Goal: Task Accomplishment & Management: Manage account settings

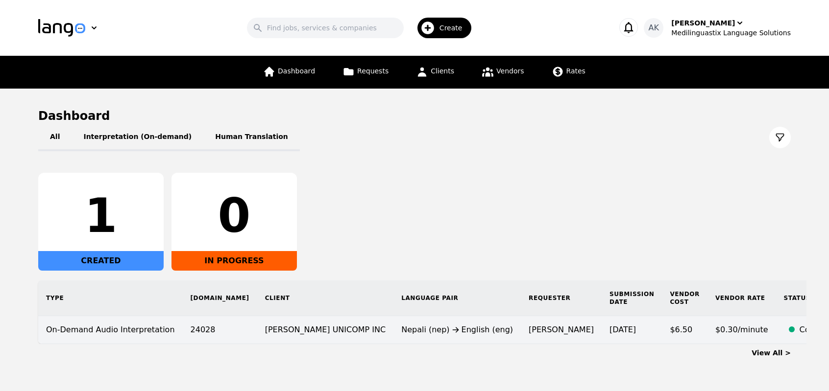
click at [401, 331] on div "Nepali (nep) English (eng)" at bounding box center [457, 330] width 112 height 12
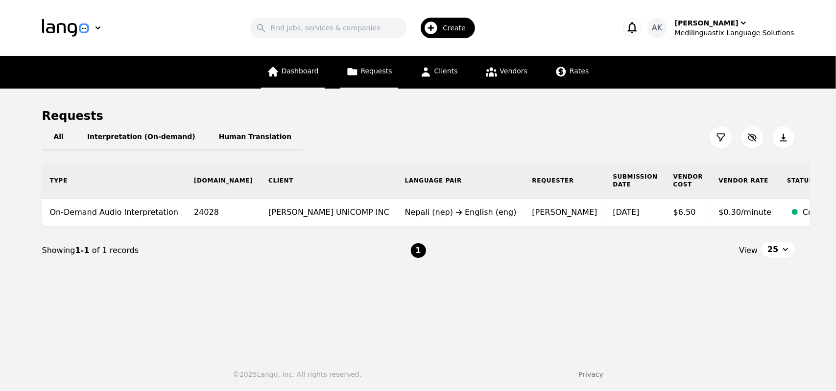
click at [325, 72] on link "Dashboard" at bounding box center [293, 72] width 64 height 33
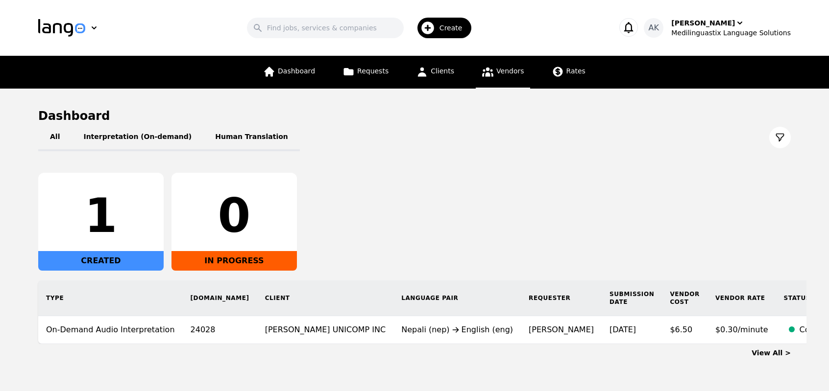
click at [491, 78] on link "Vendors" at bounding box center [503, 72] width 54 height 33
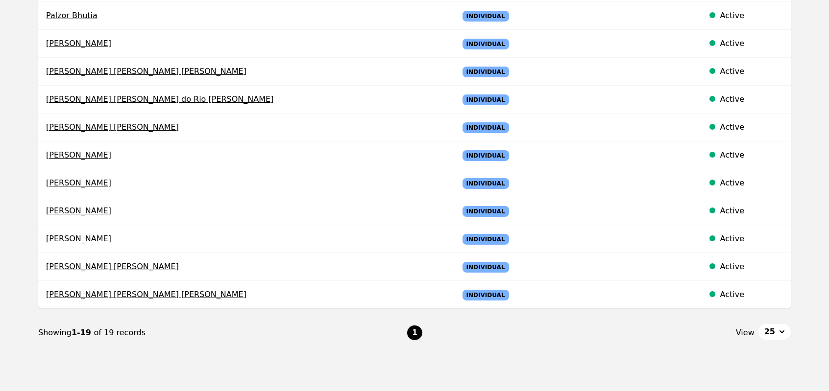
scroll to position [411, 0]
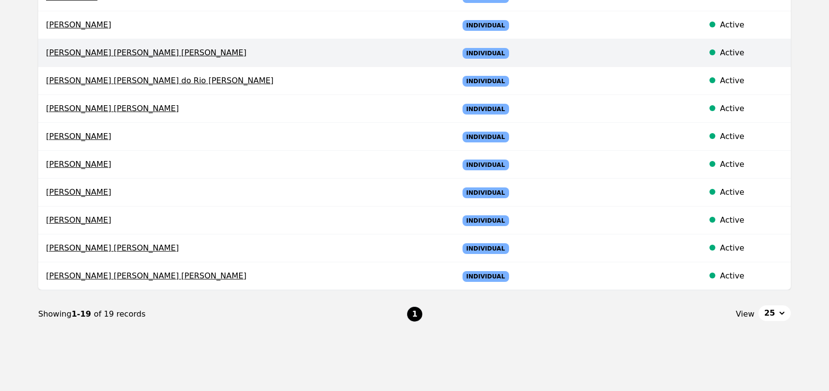
click at [135, 48] on span "[PERSON_NAME] [PERSON_NAME] [PERSON_NAME]" at bounding box center [244, 53] width 397 height 12
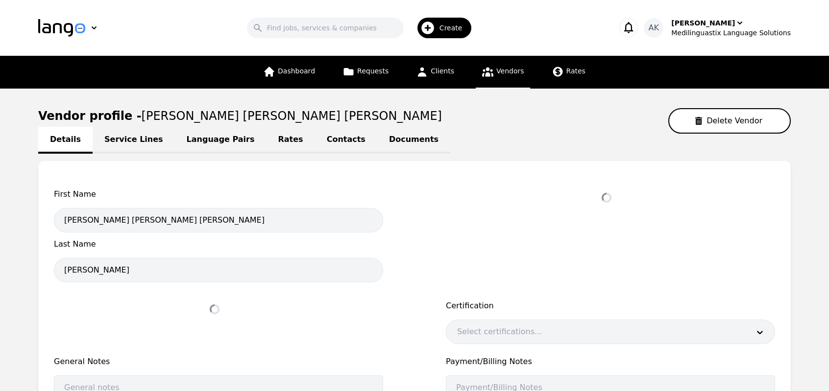
select select "active"
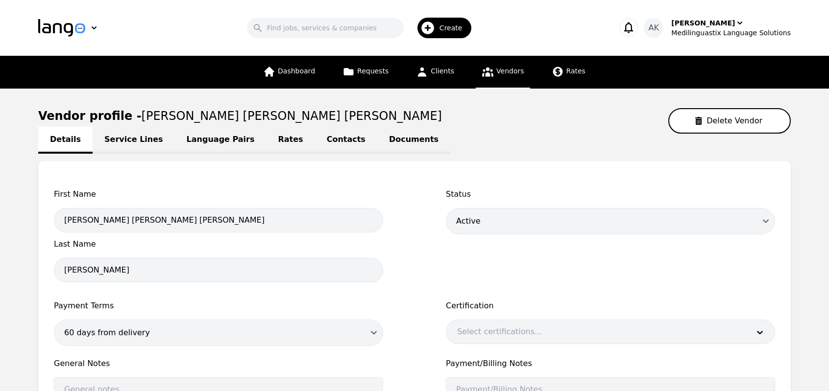
click at [117, 140] on link "Service Lines" at bounding box center [134, 140] width 82 height 27
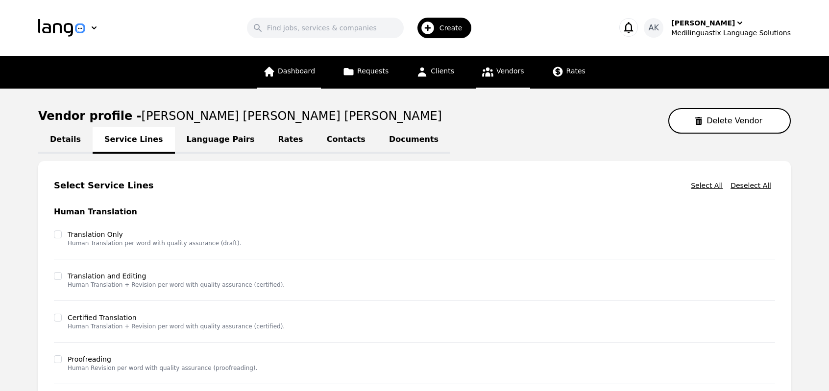
click at [284, 77] on link "Dashboard" at bounding box center [289, 72] width 64 height 33
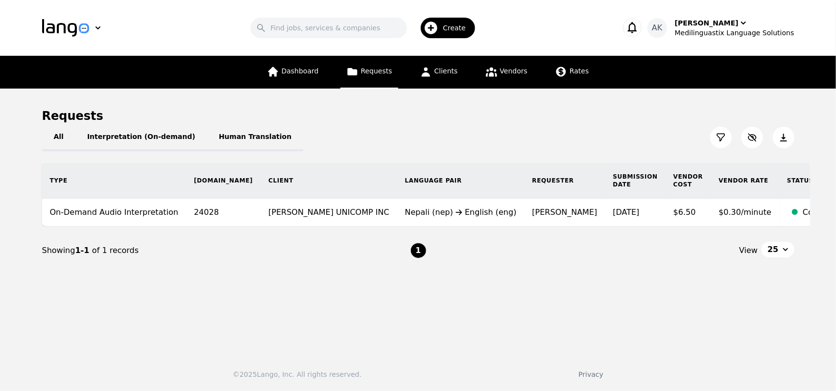
click at [716, 136] on icon at bounding box center [721, 138] width 10 height 10
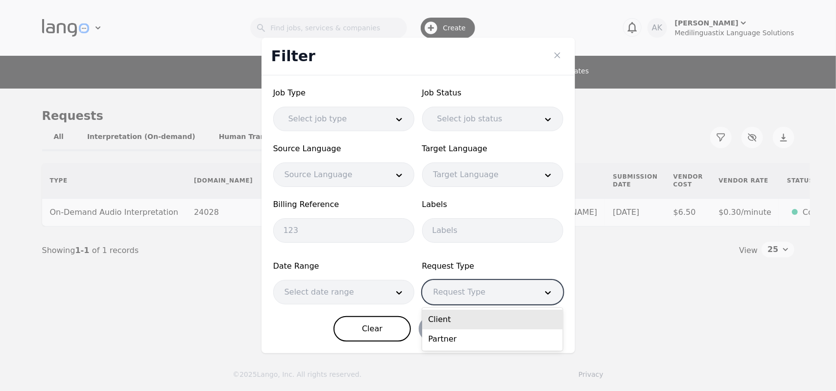
click at [512, 290] on div at bounding box center [478, 293] width 111 height 24
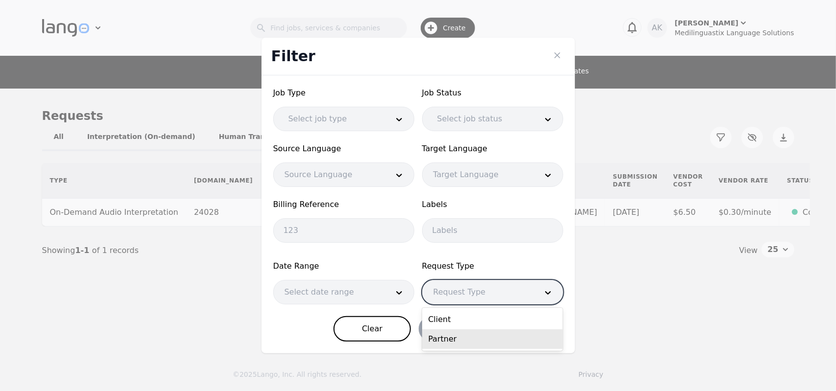
click at [456, 336] on div "Partner" at bounding box center [492, 340] width 141 height 20
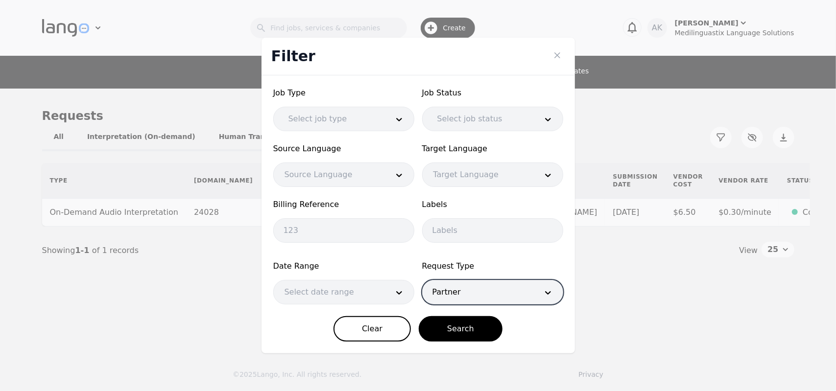
click at [364, 296] on div at bounding box center [329, 293] width 111 height 24
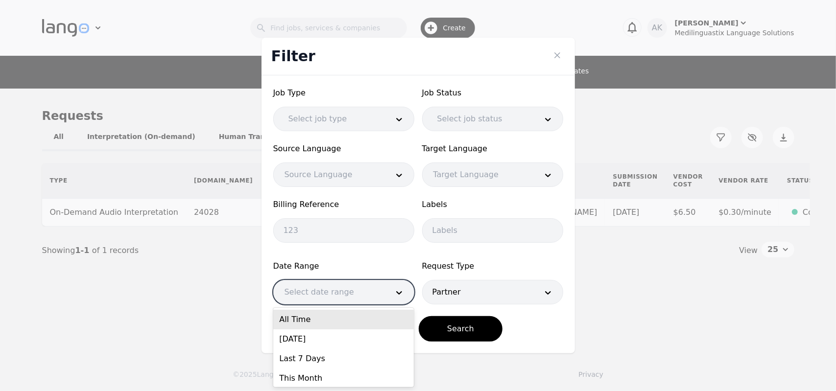
click at [345, 322] on div "All Time" at bounding box center [343, 320] width 141 height 20
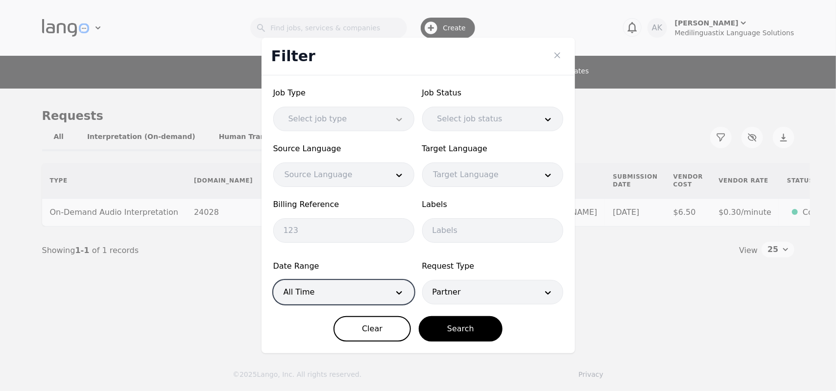
click at [405, 116] on div at bounding box center [398, 119] width 29 height 24
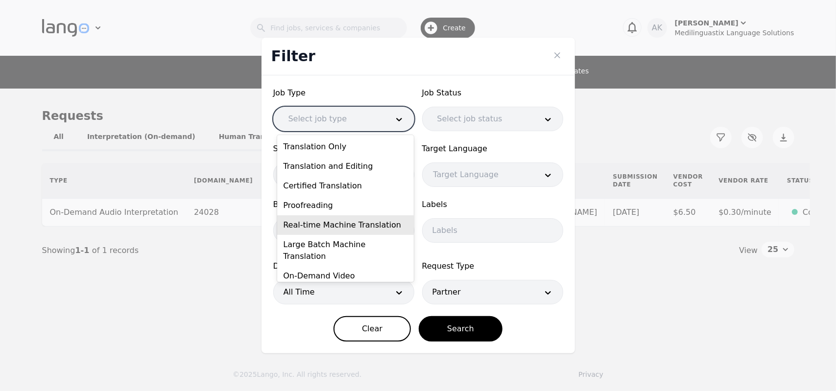
scroll to position [33, 0]
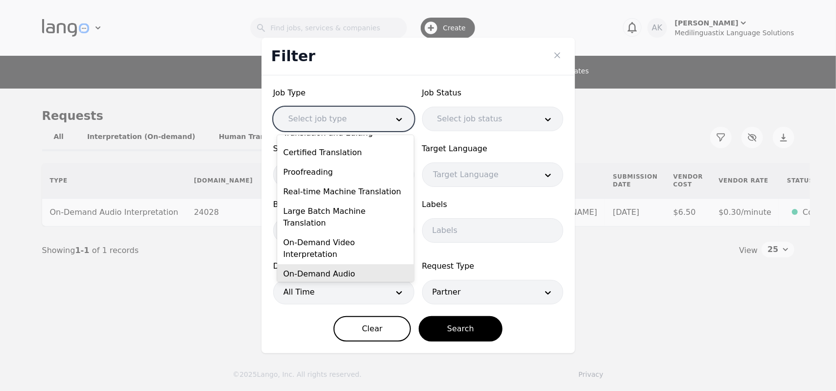
click at [371, 264] on div "On-Demand Audio Interpretation" at bounding box center [345, 279] width 137 height 31
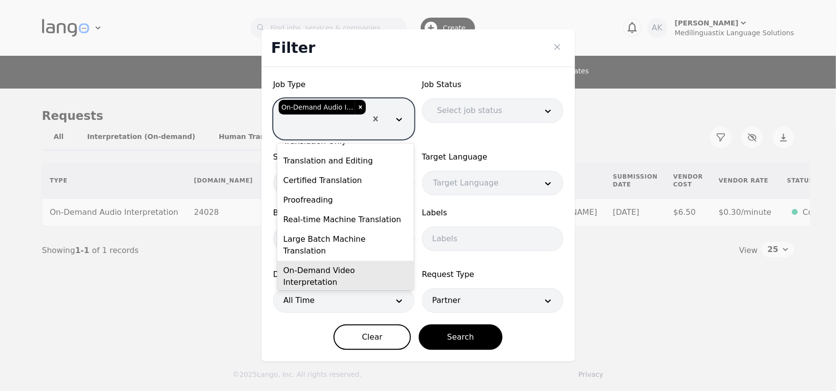
click at [333, 261] on div "On-Demand Video Interpretation" at bounding box center [345, 276] width 137 height 31
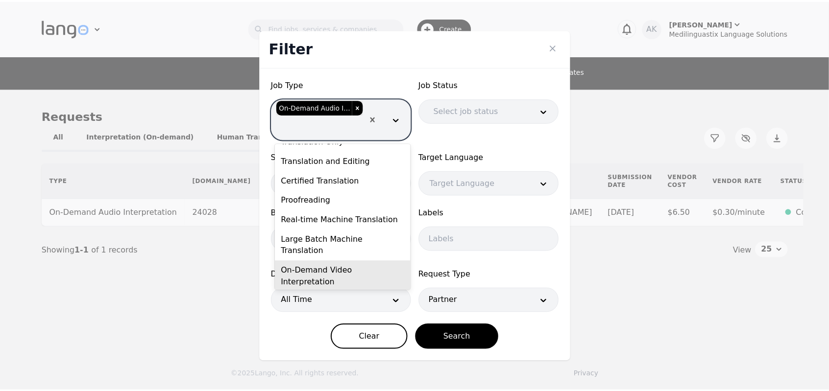
scroll to position [0, 0]
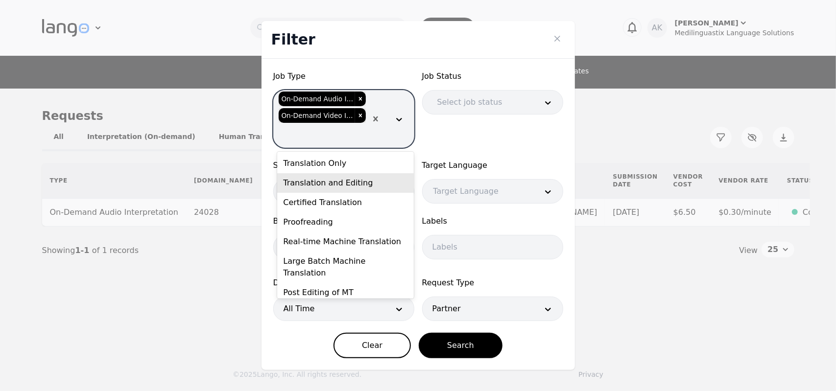
click at [451, 99] on div at bounding box center [480, 103] width 107 height 24
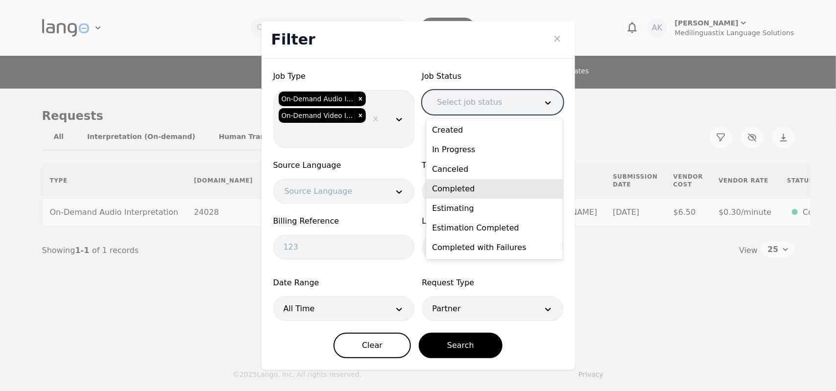
click at [456, 190] on div "Completed" at bounding box center [494, 189] width 137 height 20
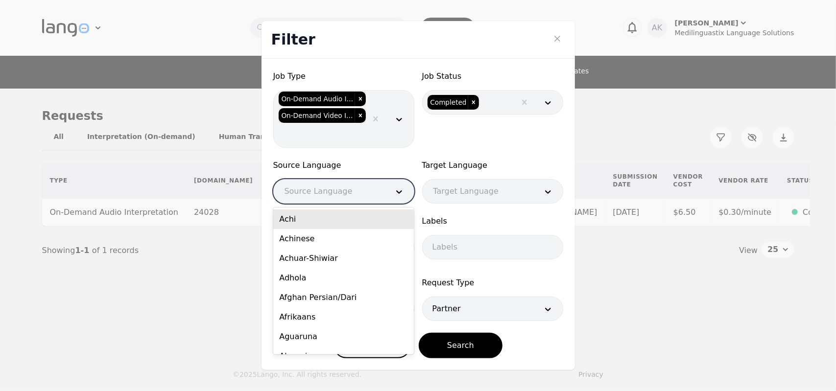
click at [368, 193] on div at bounding box center [329, 192] width 111 height 24
type input "en"
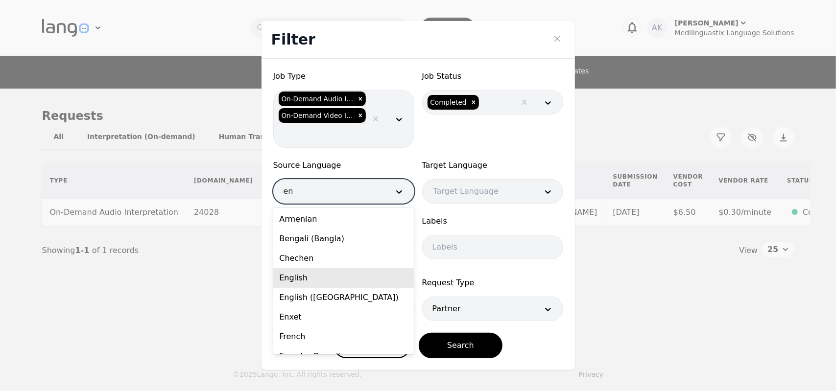
click at [315, 276] on div "English" at bounding box center [343, 278] width 141 height 20
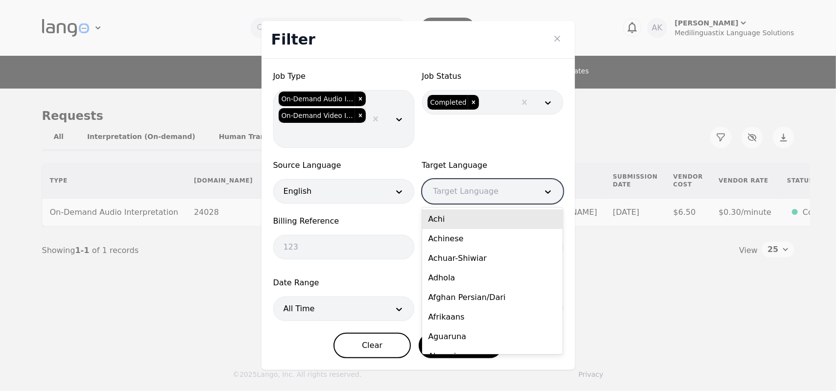
click at [446, 192] on div at bounding box center [478, 192] width 111 height 24
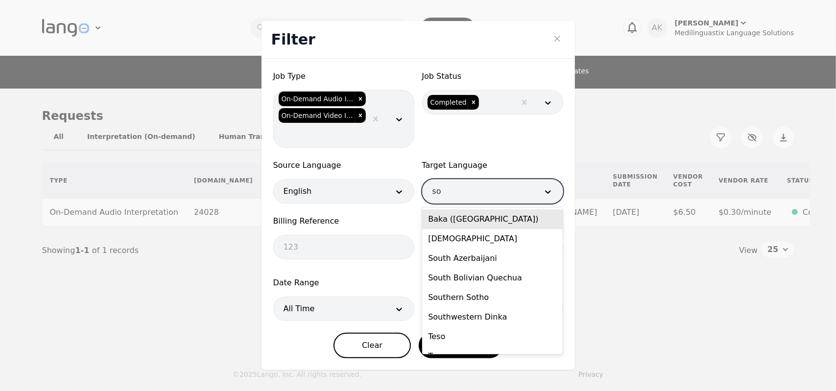
type input "som"
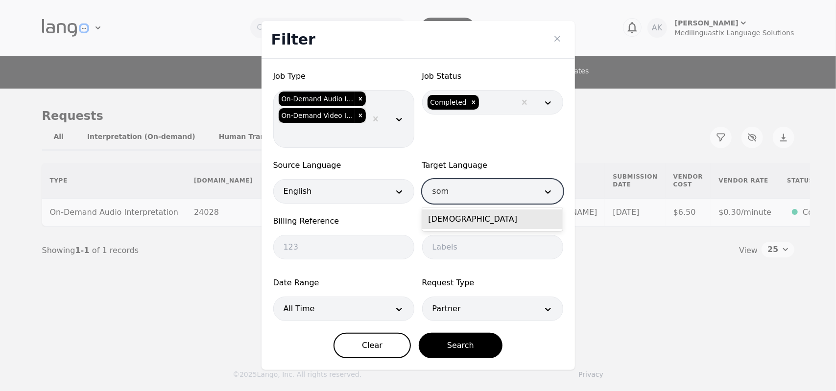
click at [456, 224] on div "Somali" at bounding box center [492, 220] width 141 height 20
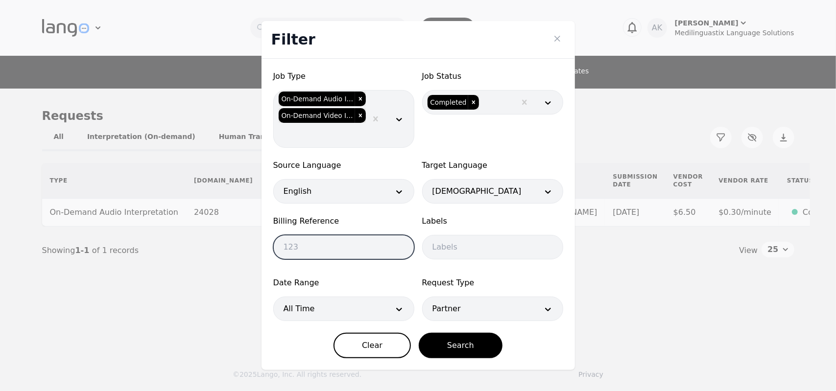
click at [353, 250] on input "text" at bounding box center [343, 247] width 141 height 24
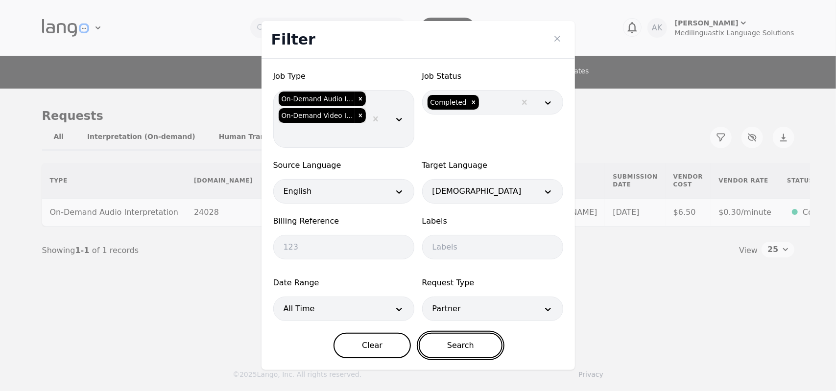
click at [456, 340] on button "Search" at bounding box center [461, 345] width 84 height 25
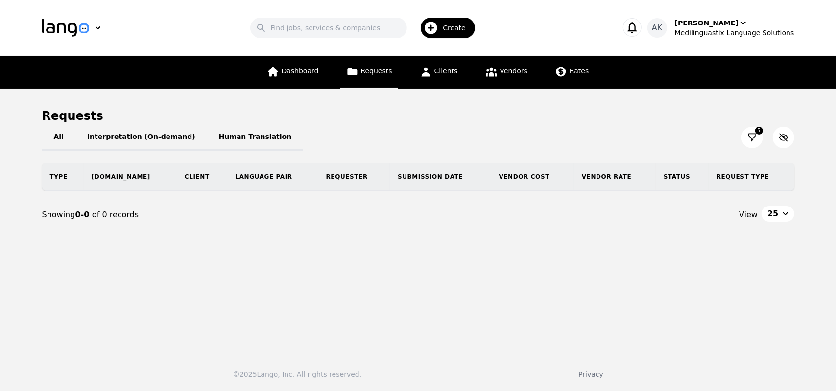
click at [755, 136] on icon at bounding box center [751, 137] width 7 height 7
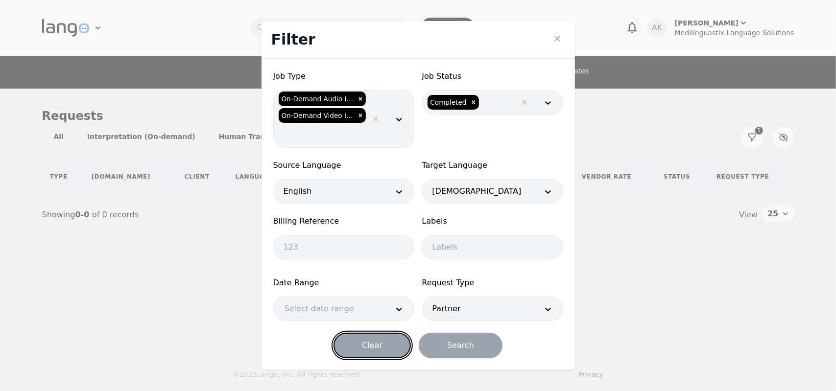
click at [384, 346] on button "Clear" at bounding box center [372, 345] width 77 height 25
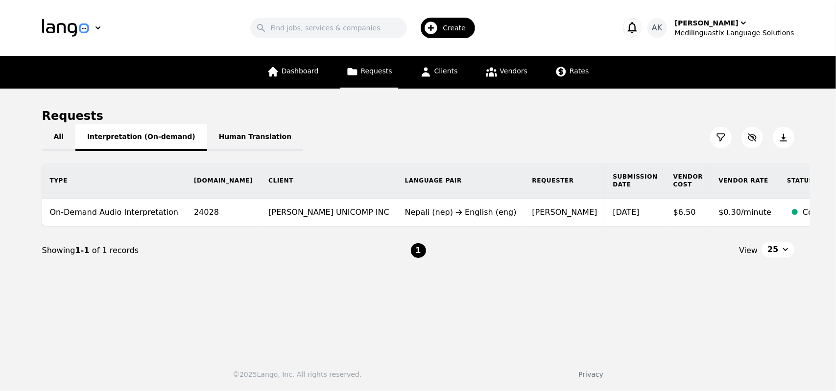
click at [138, 136] on button "Interpretation (On-demand)" at bounding box center [141, 137] width 132 height 27
click at [719, 138] on icon at bounding box center [721, 138] width 10 height 10
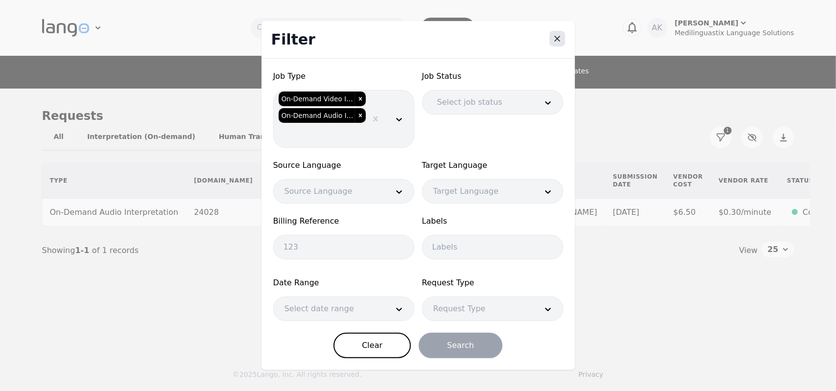
click at [555, 39] on icon "Close" at bounding box center [557, 39] width 10 height 10
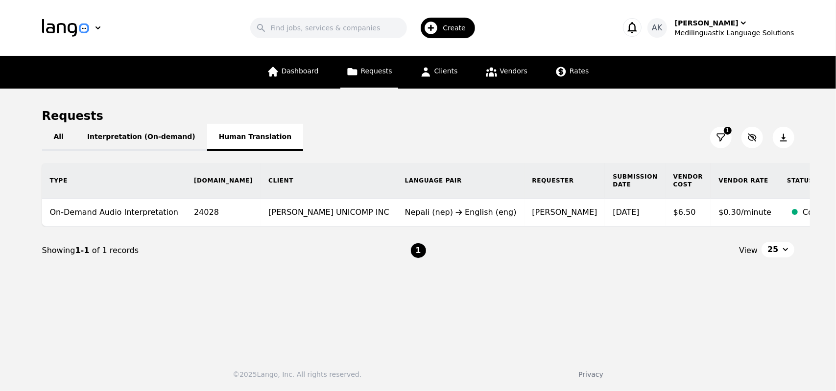
click at [237, 143] on button "Human Translation" at bounding box center [255, 137] width 96 height 27
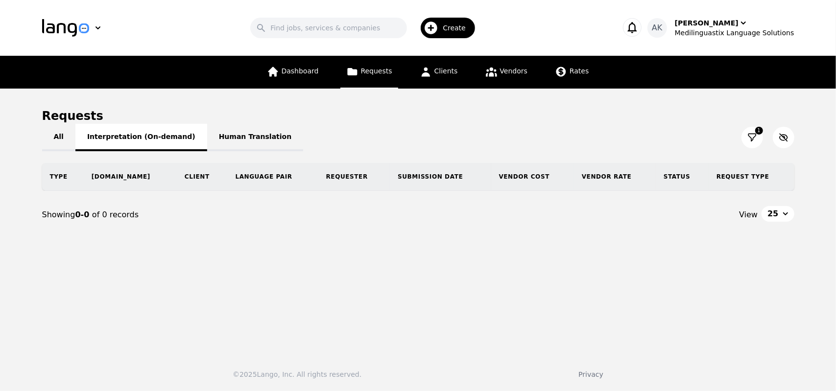
click at [142, 142] on button "Interpretation (On-demand)" at bounding box center [141, 137] width 132 height 27
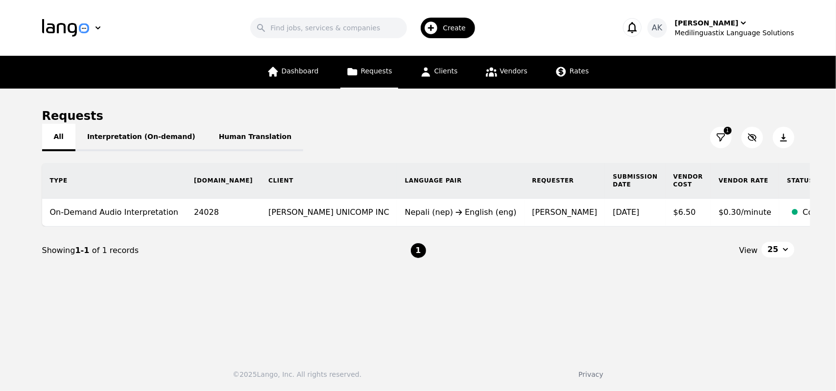
click at [58, 143] on button "All" at bounding box center [58, 137] width 33 height 27
click at [750, 139] on icon "button" at bounding box center [752, 138] width 10 height 10
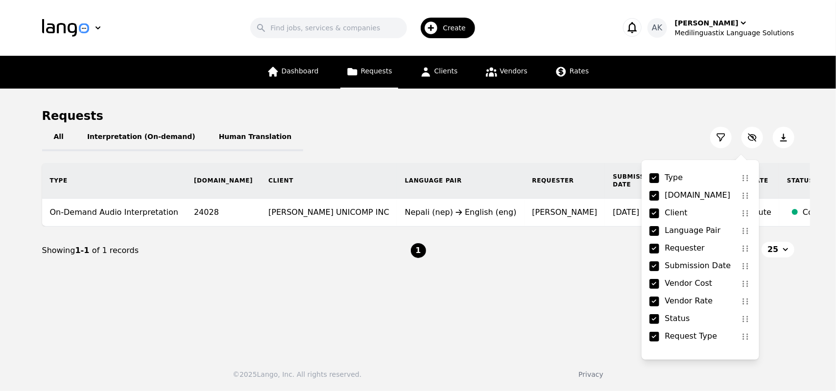
click at [787, 324] on main "Requests All Interpretation (On-demand) Human Translation Type Req.ID Client La…" at bounding box center [418, 218] width 836 height 258
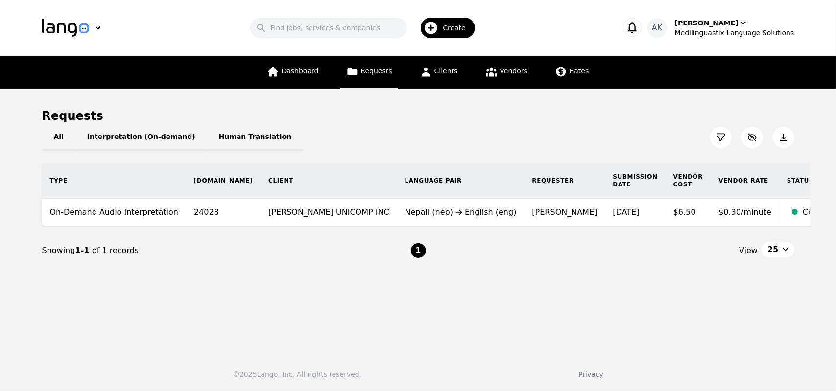
click at [784, 141] on icon at bounding box center [783, 138] width 7 height 8
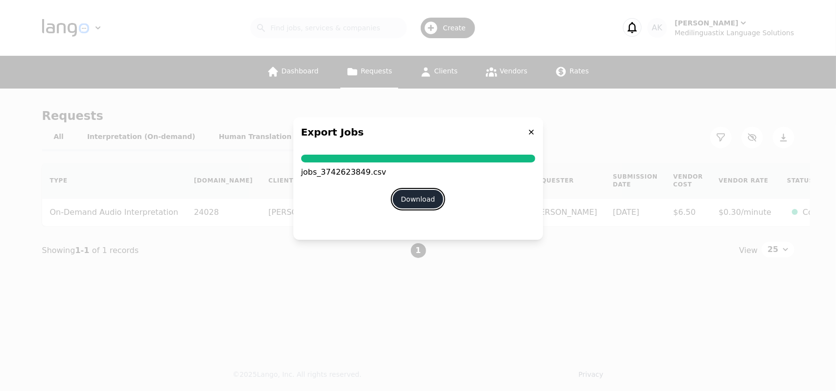
click at [423, 200] on button "Download" at bounding box center [418, 199] width 51 height 19
click at [529, 134] on icon at bounding box center [531, 132] width 5 height 5
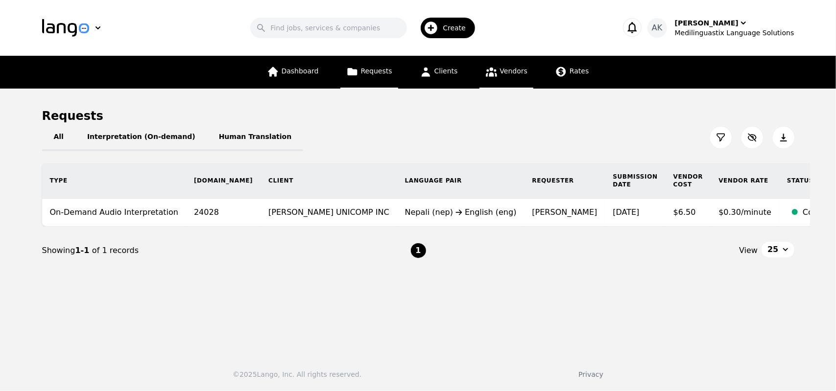
click at [500, 72] on span "Vendors" at bounding box center [513, 71] width 27 height 8
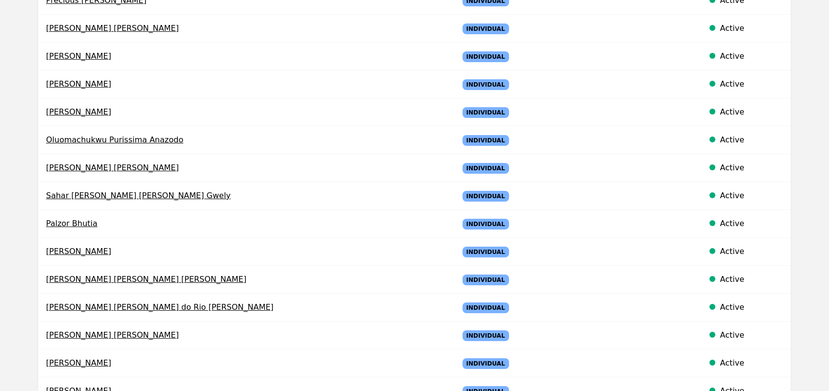
scroll to position [196, 0]
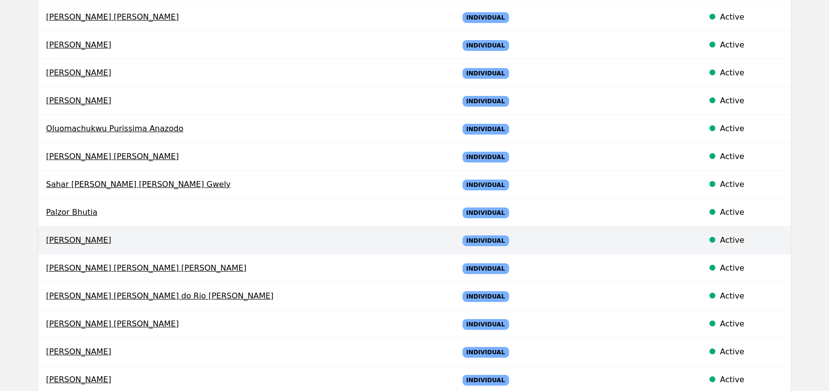
click at [82, 241] on span "Abdifatah Adan Mohamed" at bounding box center [244, 241] width 397 height 12
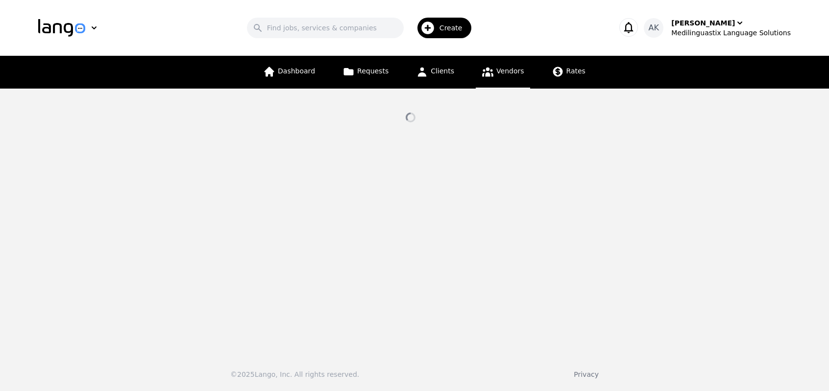
select select "active"
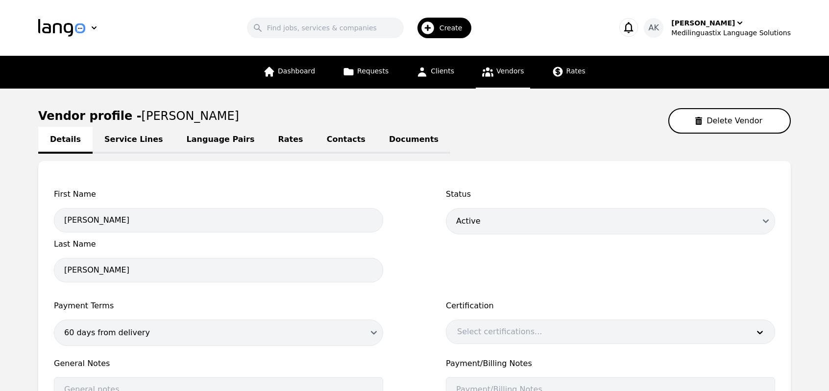
click at [266, 144] on link "Rates" at bounding box center [290, 140] width 48 height 27
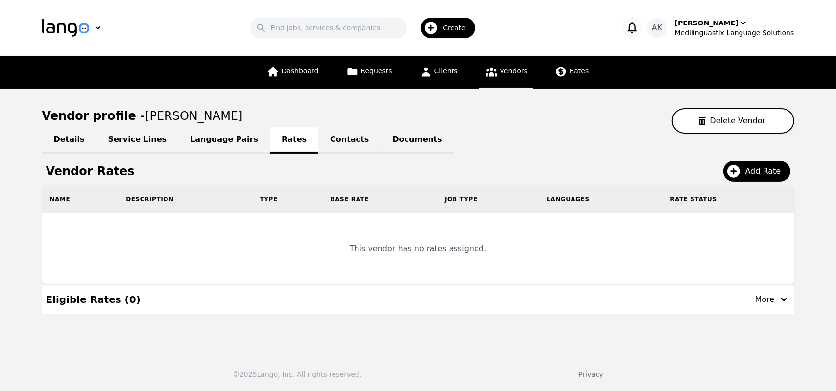
click at [205, 142] on link "Language Pairs" at bounding box center [224, 140] width 92 height 27
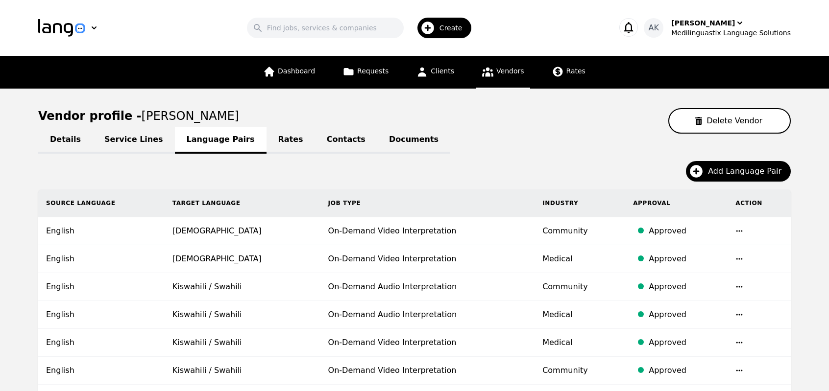
click at [1, 254] on main "Vendor profile - Abdifatah Adan Mohamed Delete Vendor Details Service Lines Lan…" at bounding box center [414, 299] width 829 height 420
click at [298, 77] on link "Dashboard" at bounding box center [289, 72] width 64 height 33
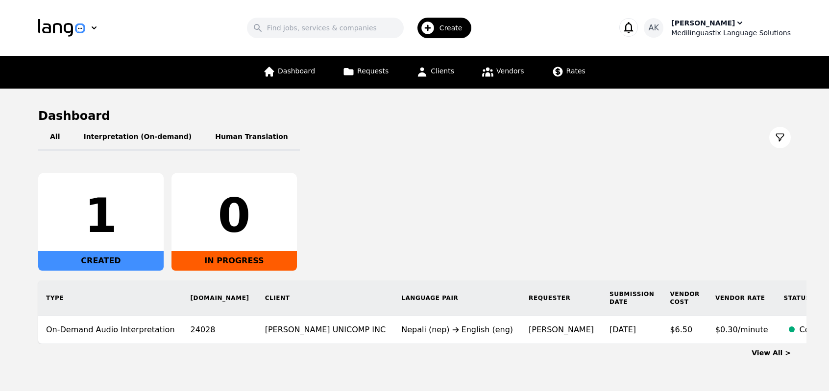
click at [718, 28] on div "Medilinguastix Language Solutions" at bounding box center [731, 33] width 120 height 10
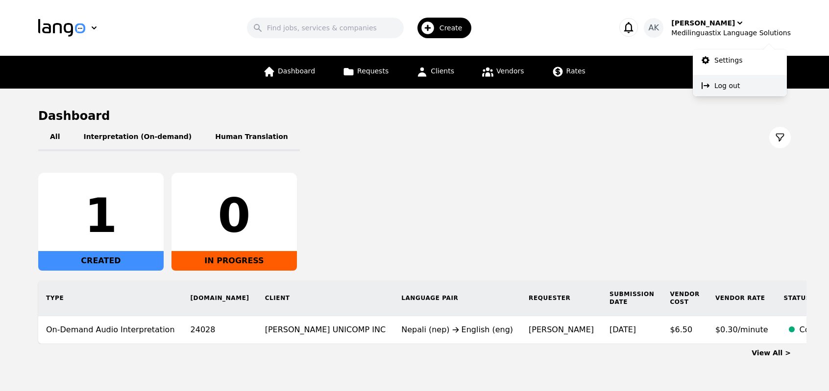
click at [719, 84] on p "Log out" at bounding box center [726, 86] width 25 height 10
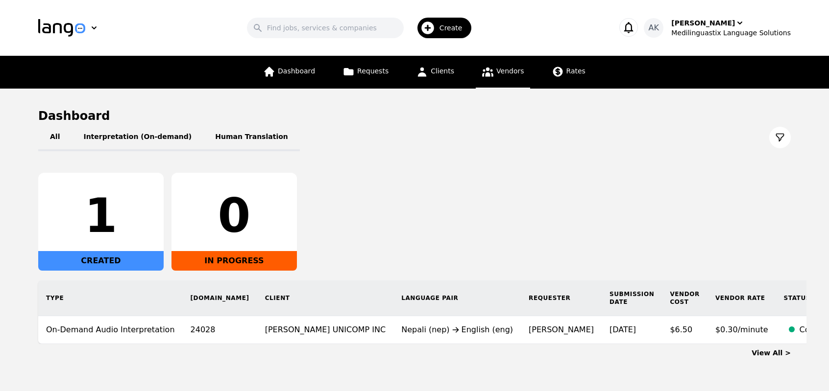
click at [496, 75] on span "Vendors" at bounding box center [509, 71] width 27 height 8
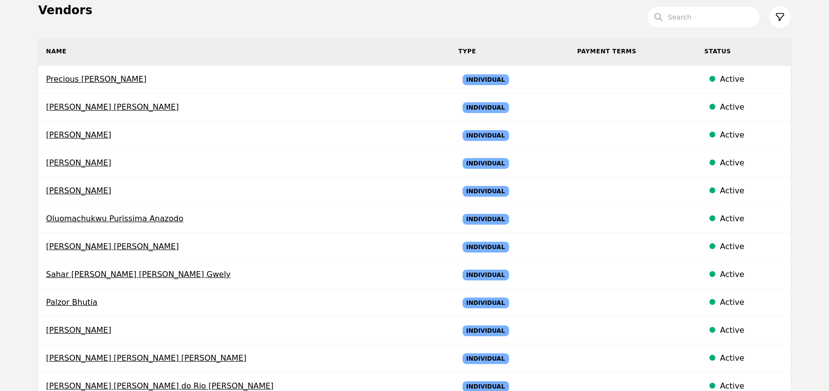
scroll to position [216, 0]
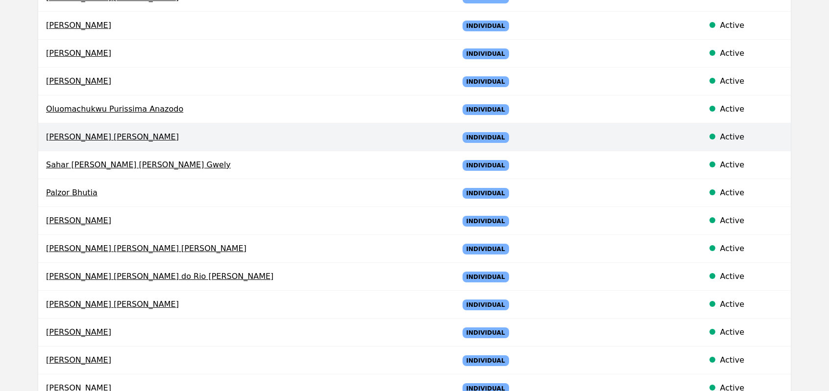
click at [102, 135] on span "Guadalupe Gomez Kolber" at bounding box center [244, 137] width 397 height 12
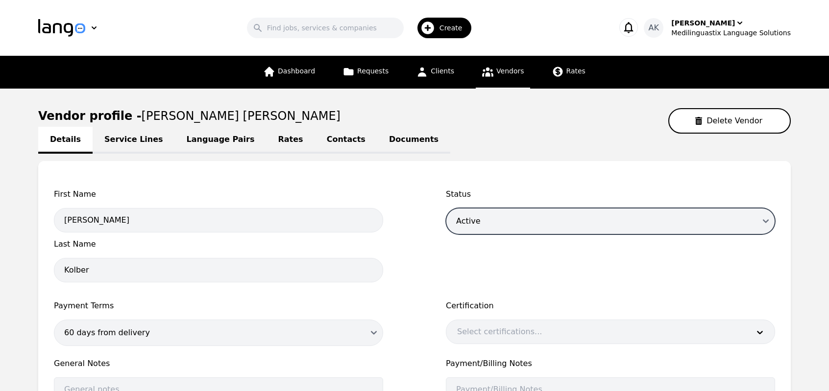
click at [515, 218] on select "Draft Active Disabled" at bounding box center [610, 221] width 329 height 26
select select "disabled"
click at [446, 208] on select "Draft Active Disabled" at bounding box center [610, 221] width 329 height 26
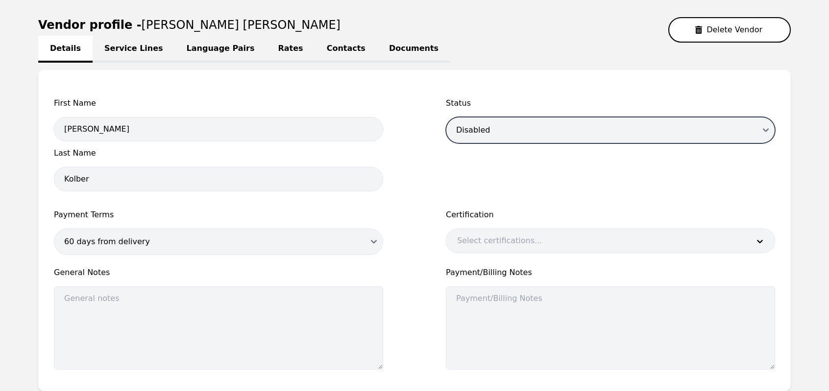
scroll to position [195, 0]
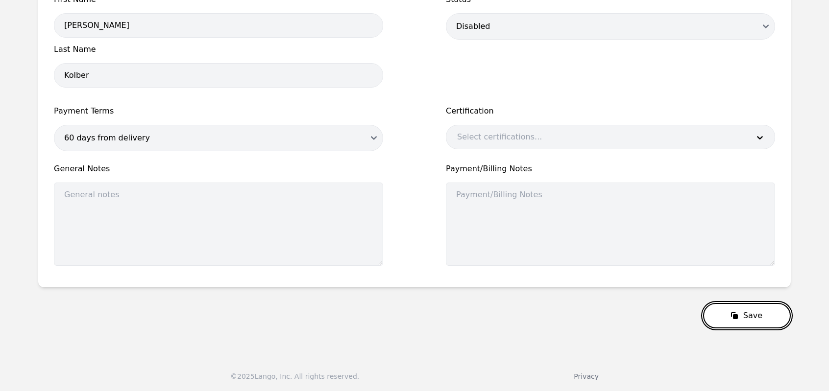
click at [744, 317] on button "Save" at bounding box center [747, 315] width 88 height 25
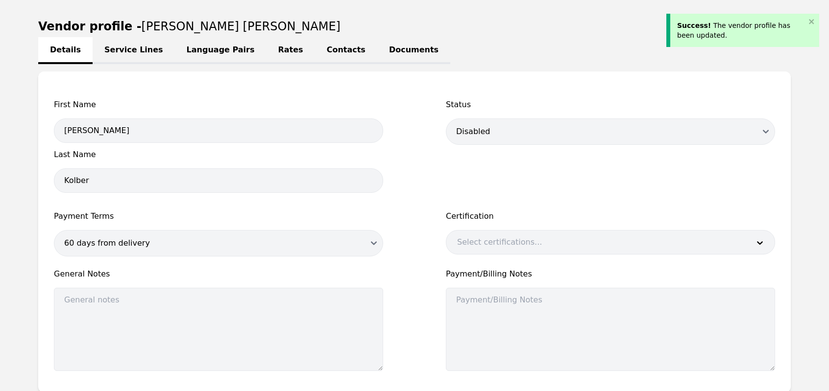
scroll to position [0, 0]
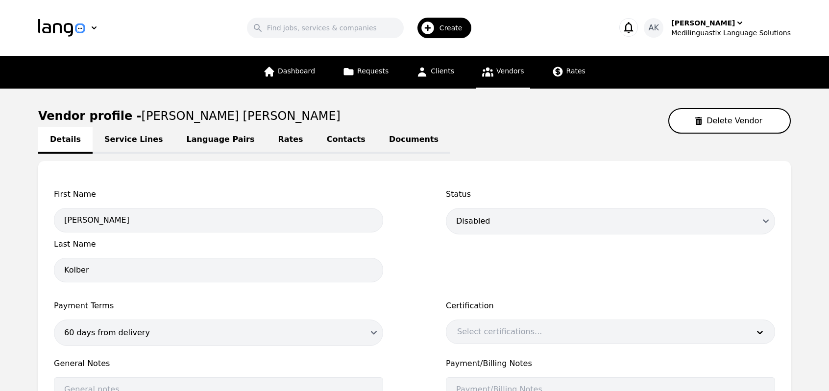
click at [487, 71] on icon at bounding box center [487, 72] width 12 height 12
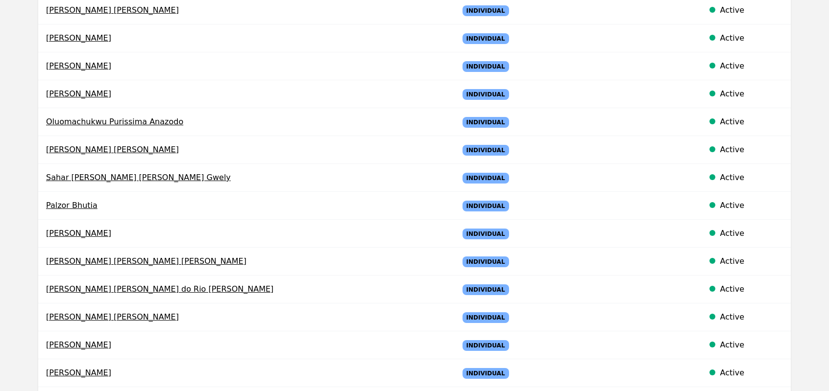
scroll to position [183, 0]
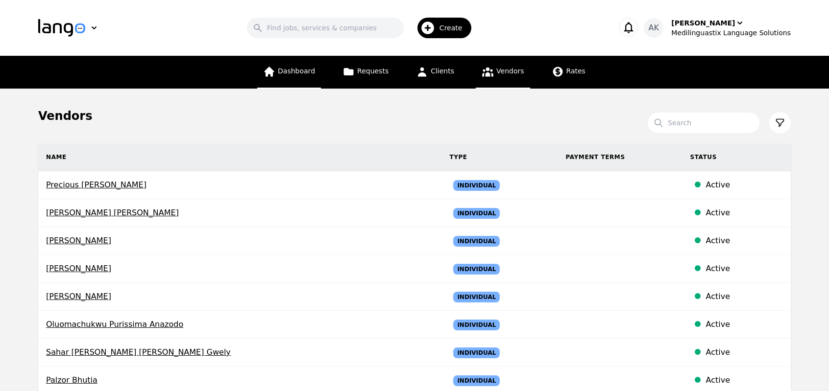
click at [308, 64] on link "Dashboard" at bounding box center [289, 72] width 64 height 33
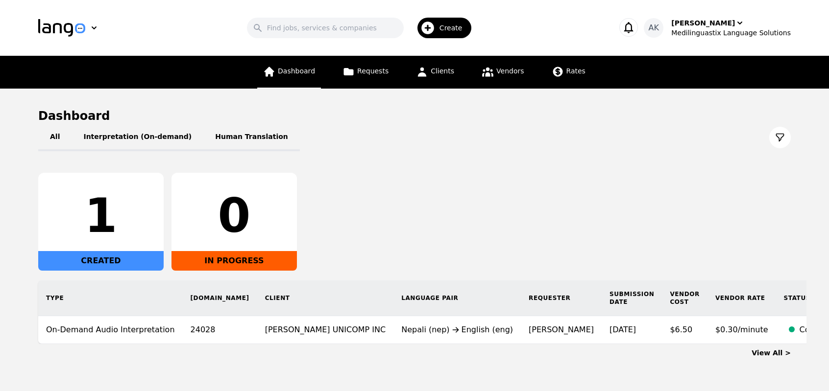
click at [288, 78] on link "Dashboard" at bounding box center [289, 72] width 64 height 33
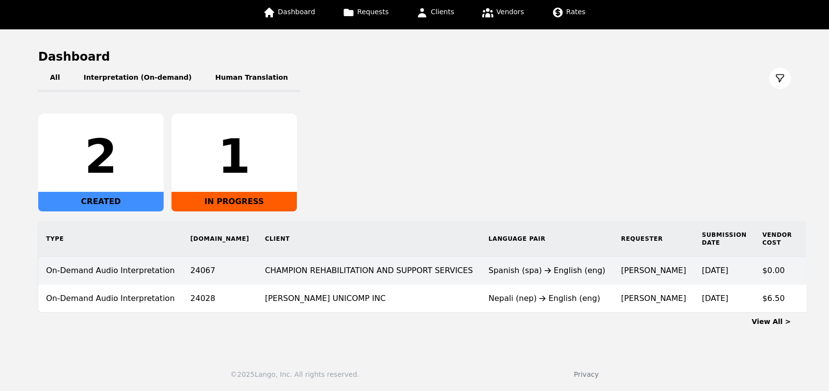
click at [363, 267] on td "CHAMPION REHABILITATION AND SUPPORT SERVICES" at bounding box center [368, 271] width 223 height 28
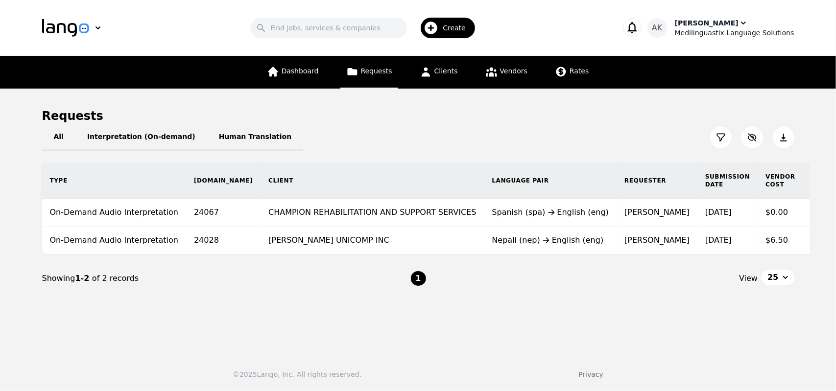
click at [721, 31] on div "Medilinguastix Language Solutions" at bounding box center [735, 33] width 120 height 10
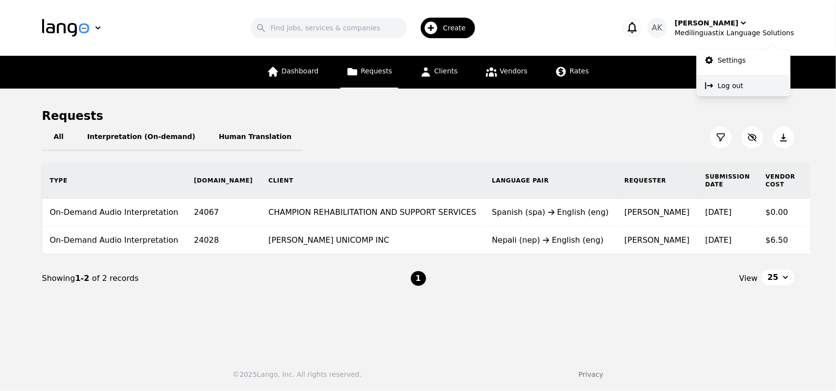
click at [718, 79] on button "Log out" at bounding box center [743, 86] width 94 height 22
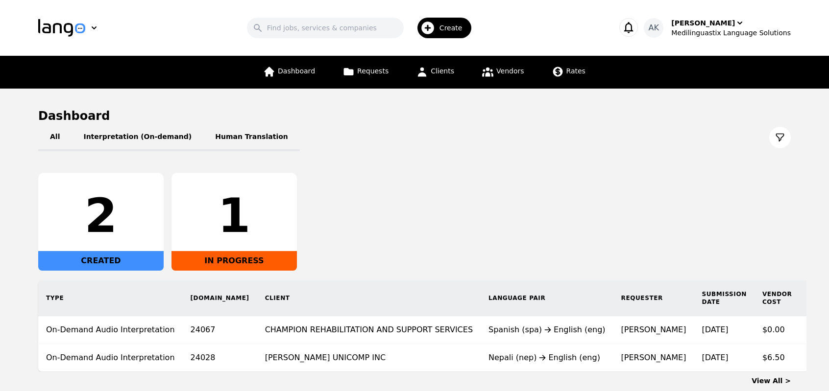
click at [394, 229] on div "2 CREATED 1 IN PROGRESS" at bounding box center [414, 222] width 752 height 98
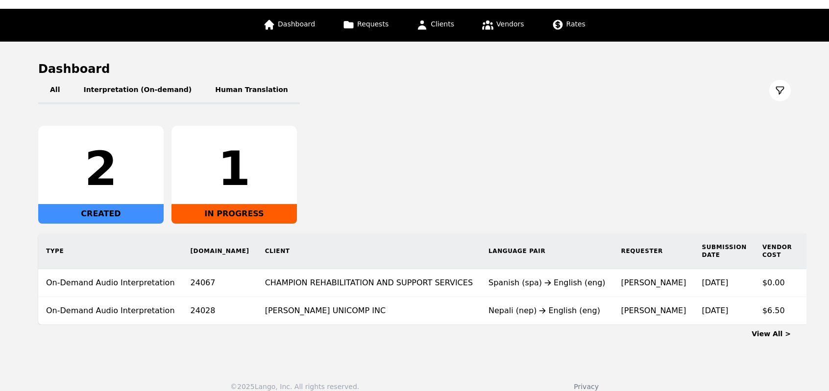
scroll to position [66, 0]
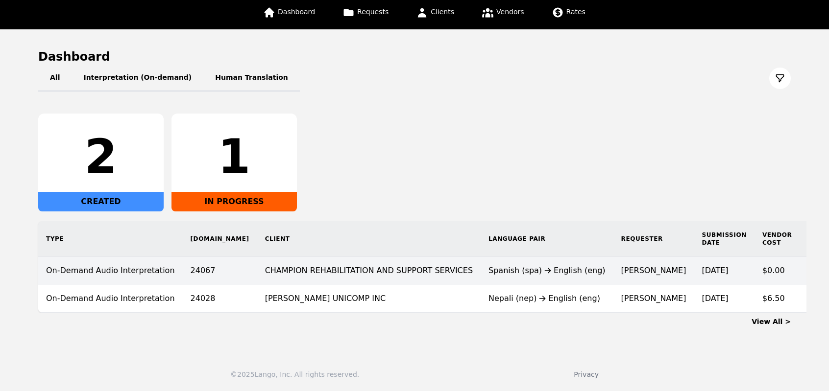
click at [613, 265] on td "Stephanie O'Silas" at bounding box center [653, 271] width 81 height 28
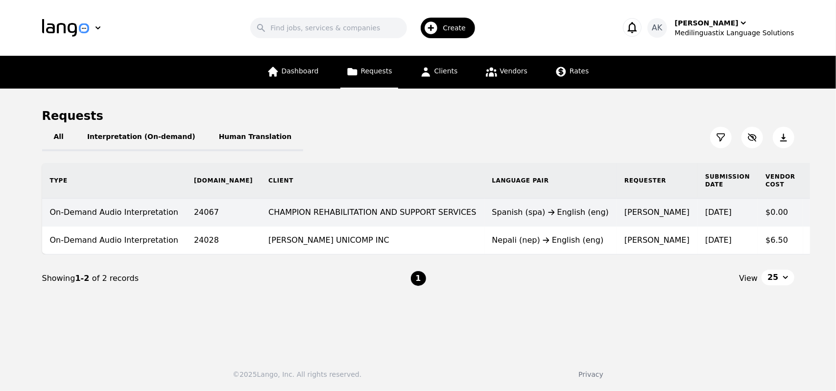
click at [492, 214] on div "Spanish (spa) English (eng)" at bounding box center [550, 213] width 117 height 12
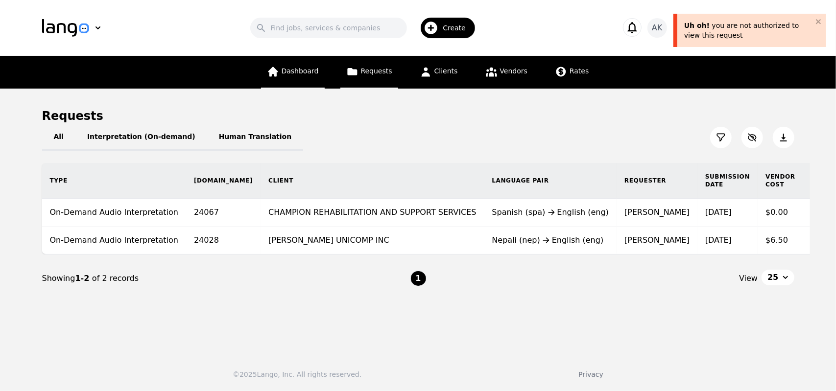
click at [306, 66] on link "Dashboard" at bounding box center [293, 72] width 64 height 33
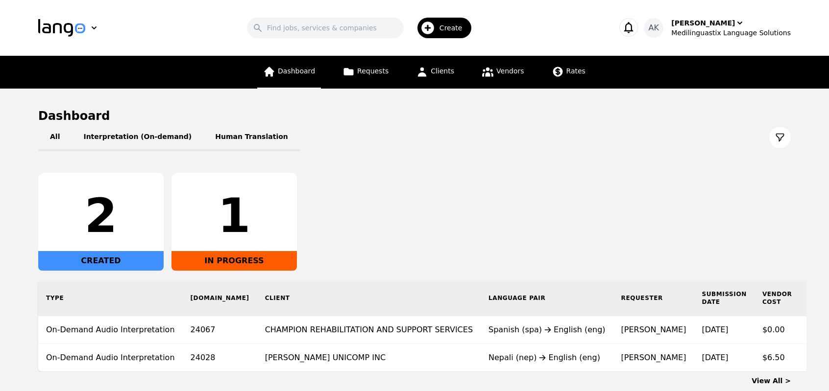
click at [274, 73] on icon at bounding box center [269, 72] width 10 height 10
click at [708, 20] on div "[PERSON_NAME]" at bounding box center [703, 23] width 64 height 10
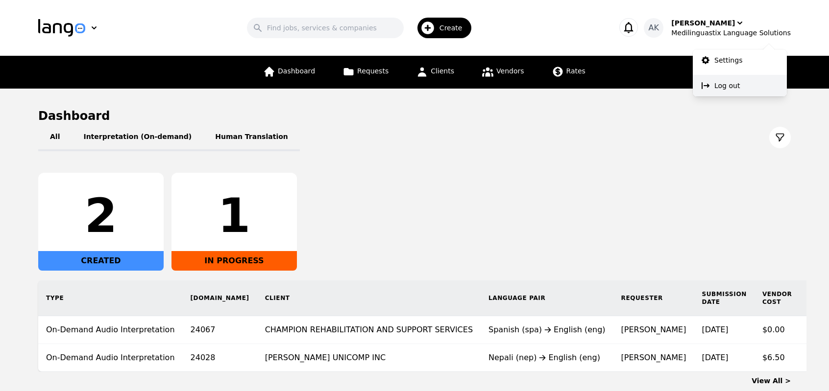
click at [714, 89] on p "Log out" at bounding box center [726, 86] width 25 height 10
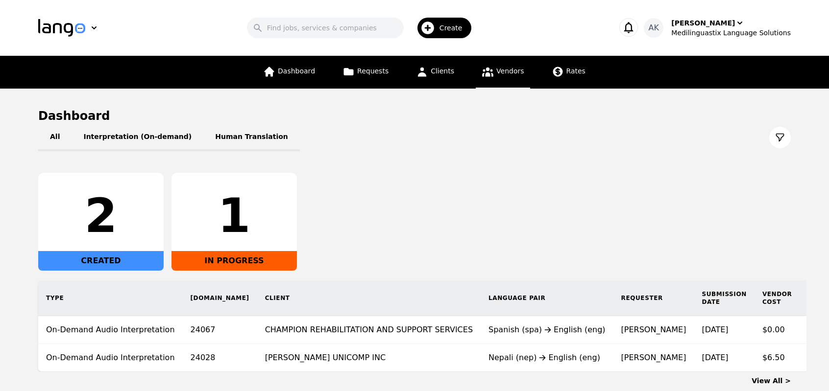
click at [493, 72] on link "Vendors" at bounding box center [503, 72] width 54 height 33
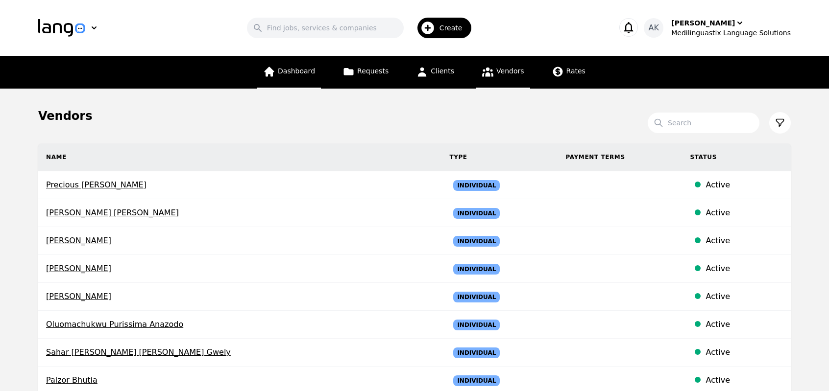
click at [294, 70] on span "Dashboard" at bounding box center [296, 71] width 37 height 8
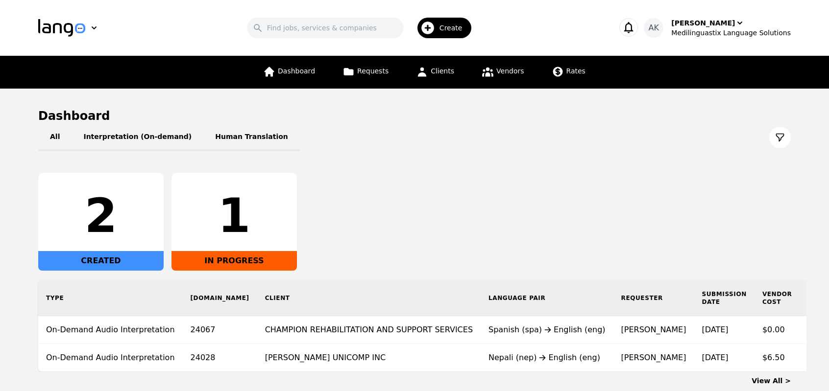
click at [349, 207] on div "2 CREATED 1 IN PROGRESS" at bounding box center [414, 222] width 752 height 98
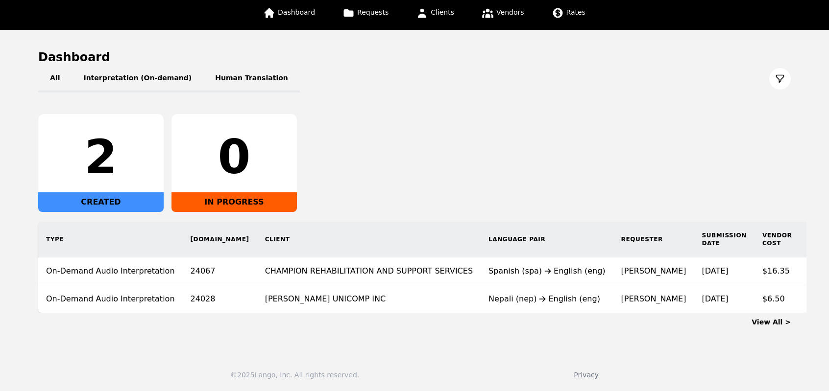
scroll to position [39, 0]
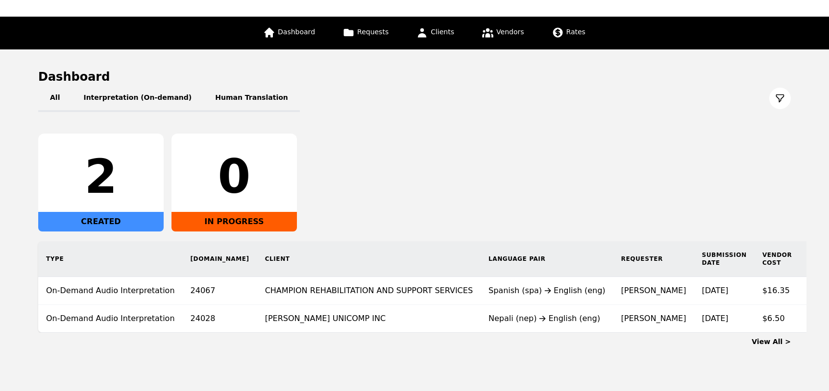
click at [429, 155] on div "2 CREATED 0 IN PROGRESS" at bounding box center [414, 183] width 752 height 98
click at [478, 103] on div "All Interpretation (On-demand) Human Translation" at bounding box center [414, 98] width 752 height 27
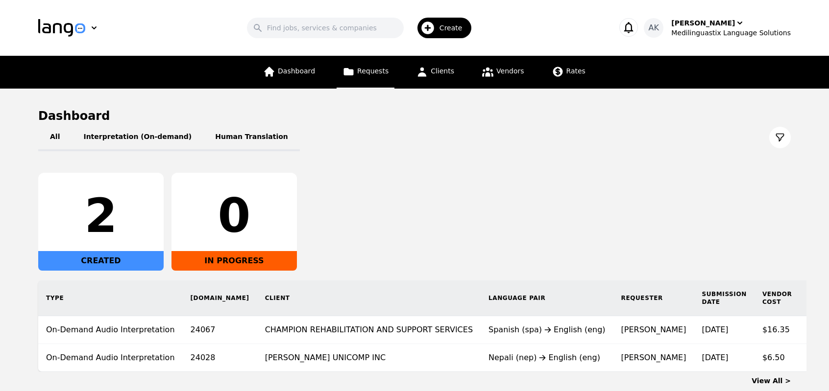
click at [355, 68] on icon at bounding box center [348, 72] width 12 height 12
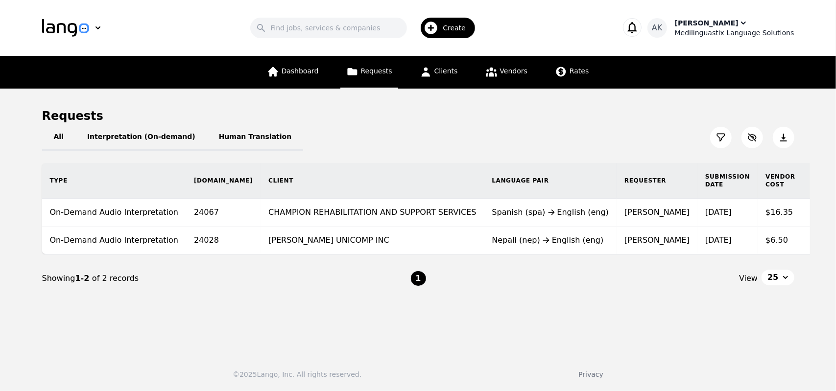
click at [743, 24] on icon "button" at bounding box center [744, 23] width 10 height 10
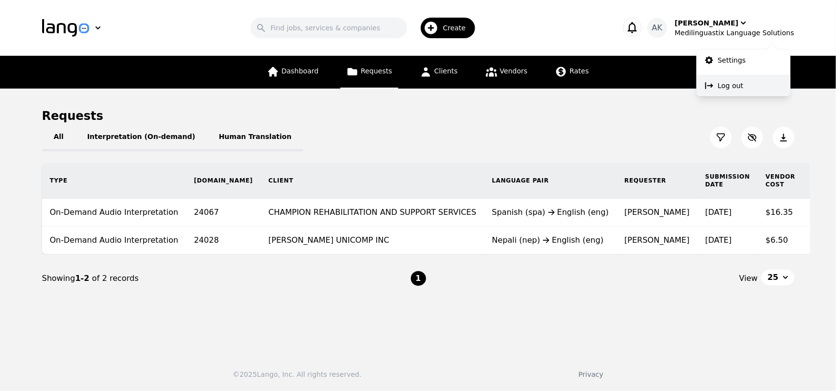
click at [709, 85] on icon at bounding box center [709, 85] width 8 height 7
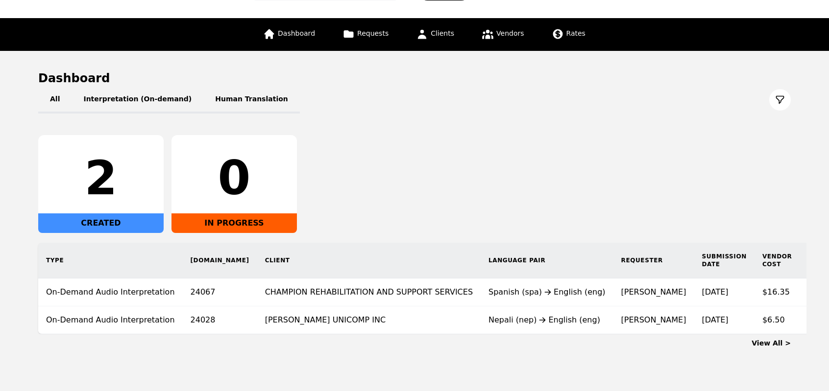
scroll to position [66, 0]
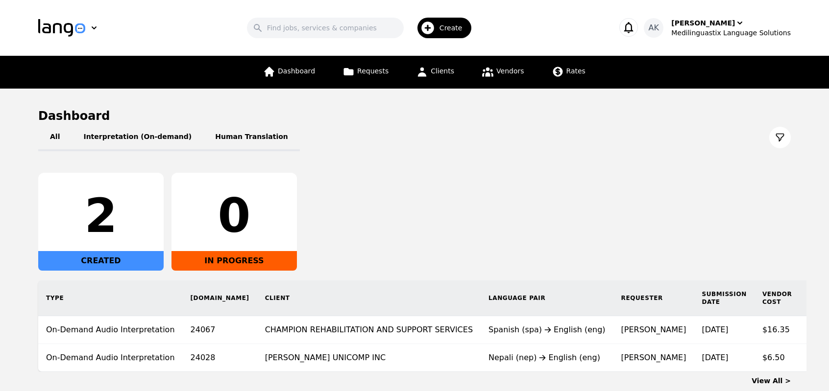
click at [439, 158] on div "All Interpretation (On-demand) Human Translation 2 CREATED 0 IN PROGRESS Type […" at bounding box center [414, 248] width 752 height 248
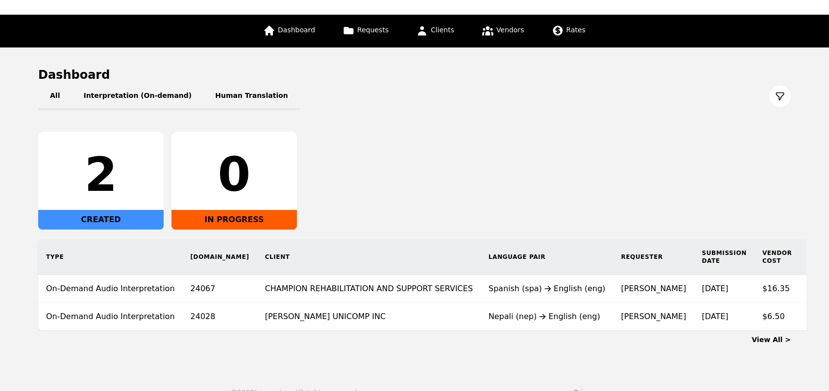
scroll to position [66, 0]
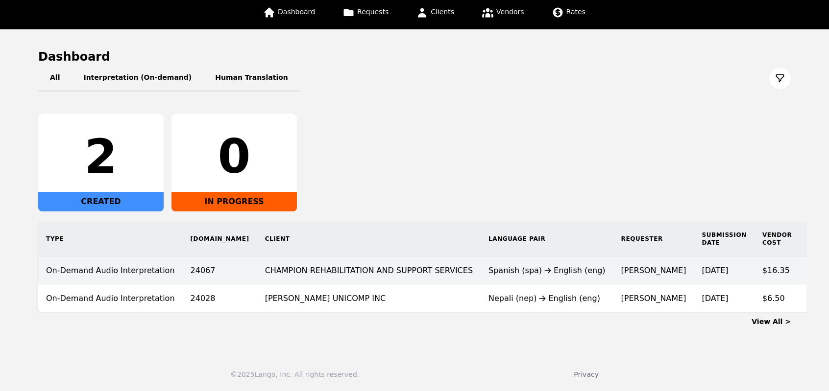
click at [701, 266] on time "[DATE]" at bounding box center [714, 270] width 26 height 9
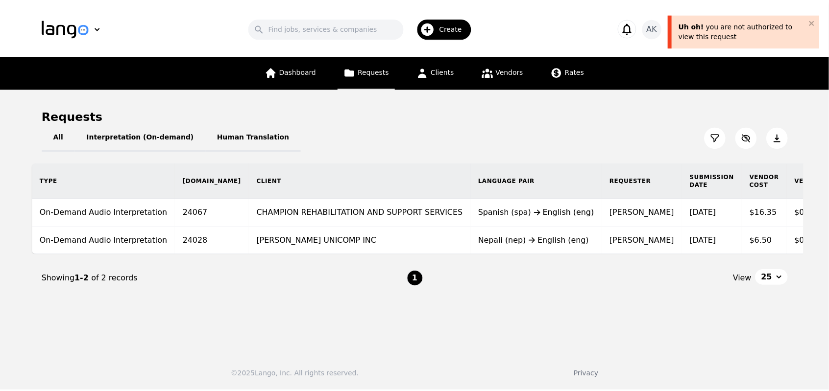
scroll to position [0, 8]
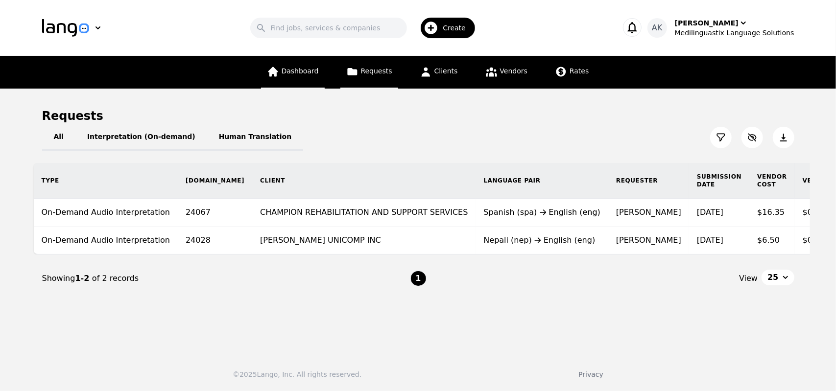
click at [318, 79] on link "Dashboard" at bounding box center [293, 72] width 64 height 33
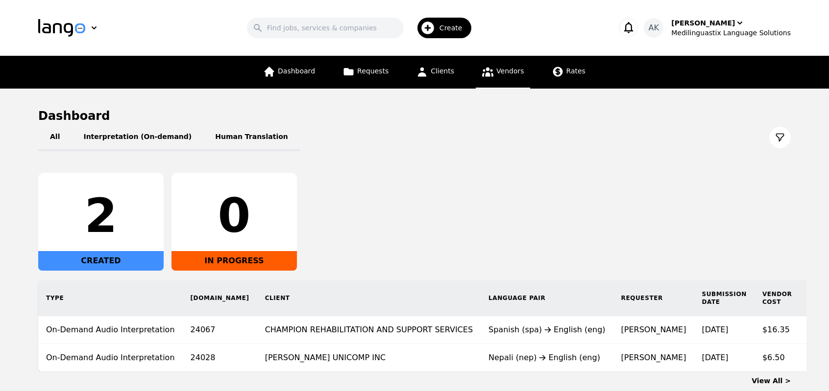
drag, startPoint x: 526, startPoint y: 77, endPoint x: 477, endPoint y: 75, distance: 49.0
click at [477, 75] on link "Vendors" at bounding box center [503, 72] width 54 height 33
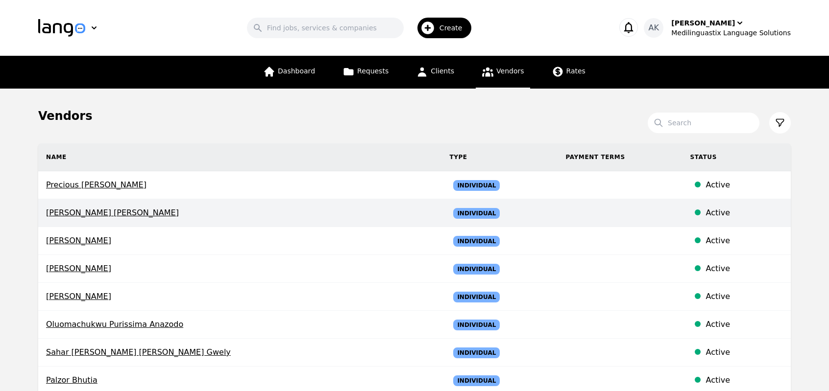
click at [78, 216] on span "Adan Ali Abdi" at bounding box center [239, 213] width 387 height 12
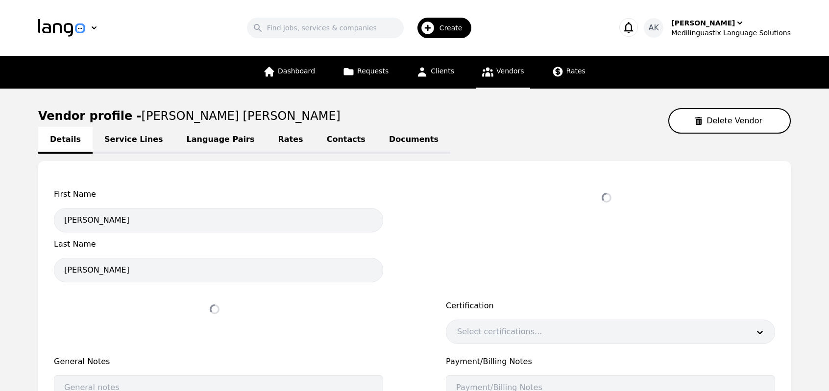
select select "active"
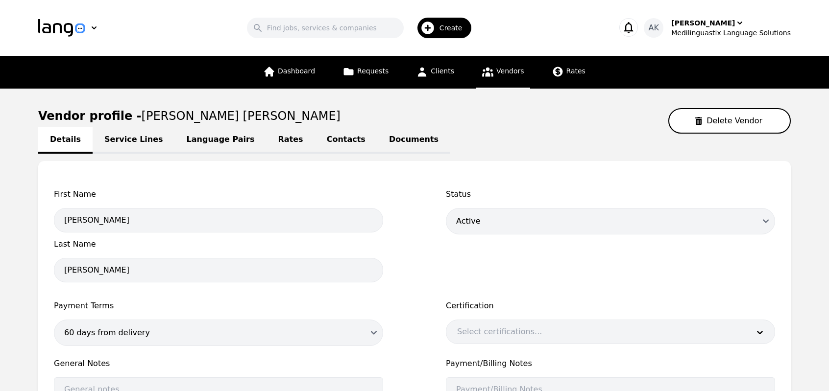
click at [200, 138] on link "Language Pairs" at bounding box center [221, 140] width 92 height 27
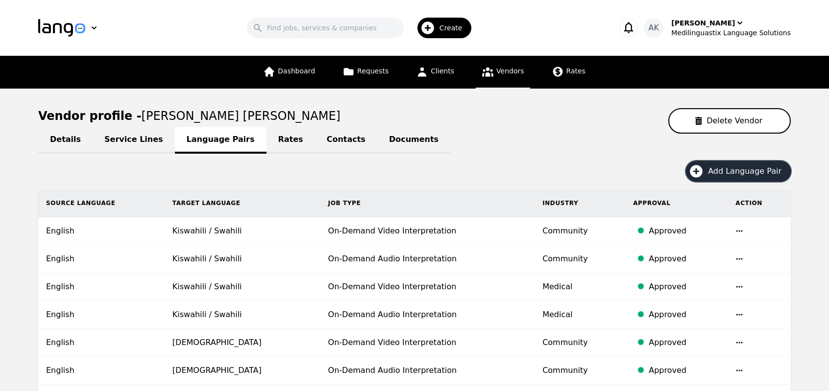
click at [702, 174] on icon "button" at bounding box center [696, 171] width 13 height 13
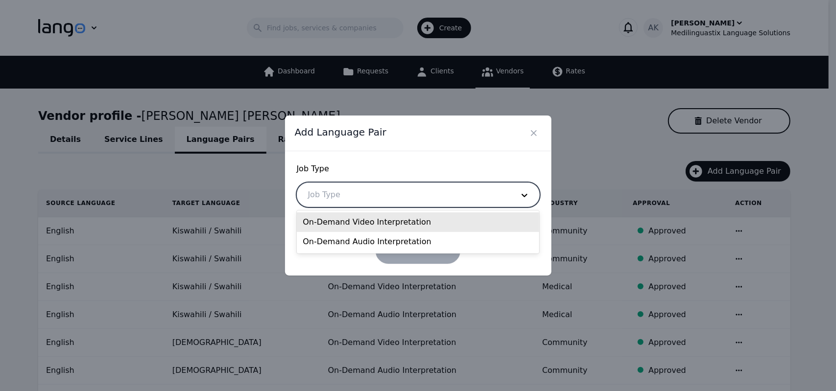
click at [451, 192] on div at bounding box center [403, 195] width 213 height 24
drag, startPoint x: 401, startPoint y: 226, endPoint x: 373, endPoint y: 201, distance: 37.5
click at [373, 201] on div at bounding box center [403, 195] width 213 height 24
click at [364, 223] on div "On-Demand Video Interpretation" at bounding box center [418, 223] width 242 height 20
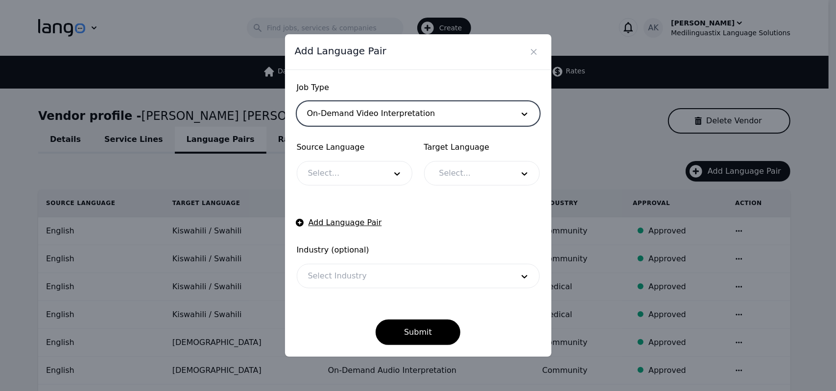
click at [357, 182] on div at bounding box center [339, 174] width 85 height 24
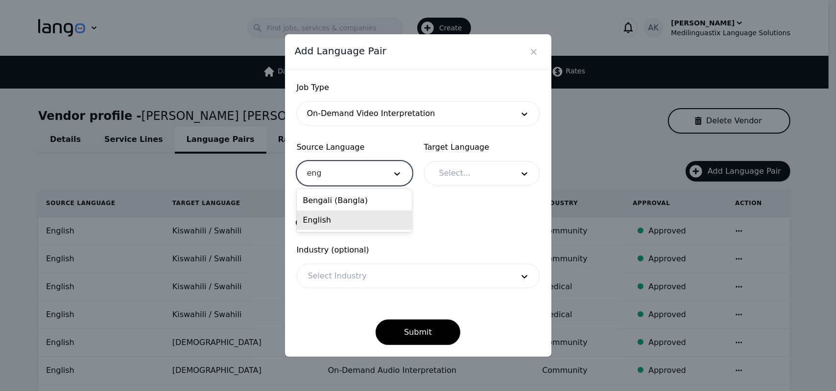
type input "eng"
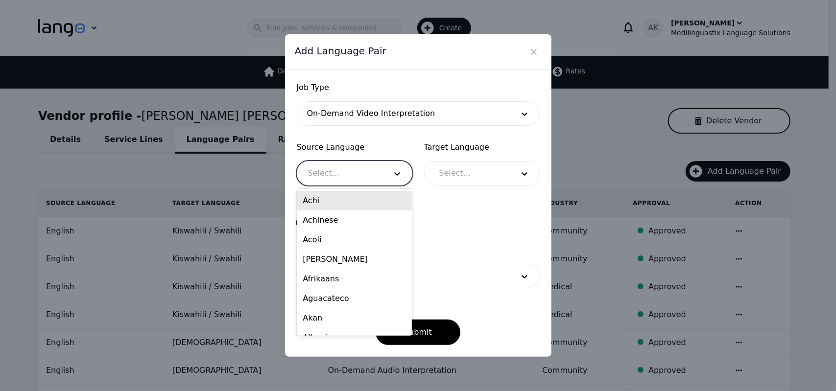
drag, startPoint x: 324, startPoint y: 218, endPoint x: 316, endPoint y: 176, distance: 42.9
click at [316, 176] on div at bounding box center [339, 174] width 85 height 24
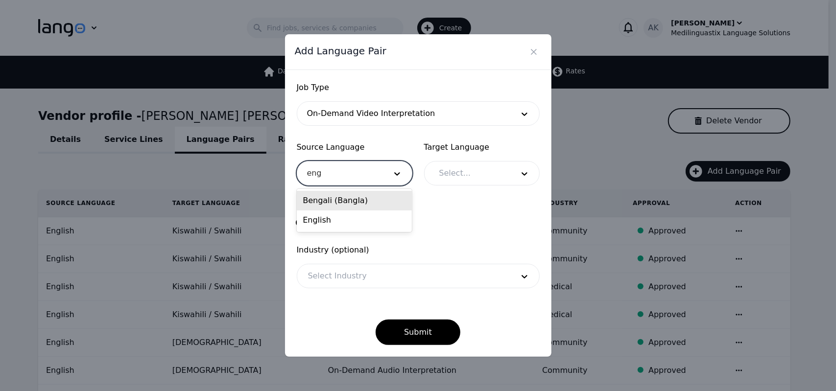
type input "engl"
click at [322, 199] on div "English" at bounding box center [354, 201] width 115 height 20
click at [449, 174] on div at bounding box center [469, 174] width 81 height 24
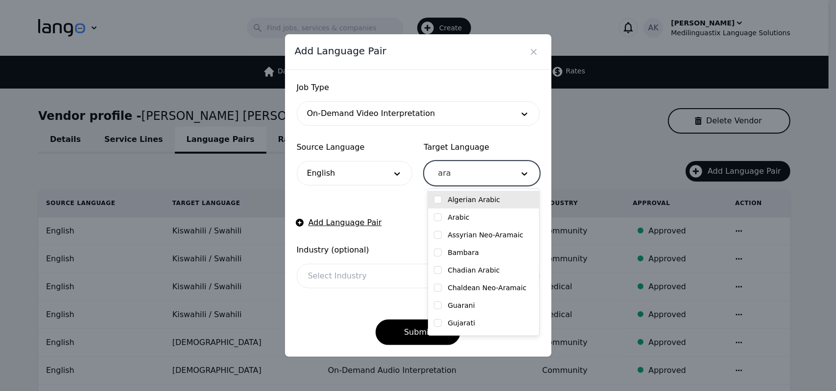
type input "arab"
click at [440, 203] on input "checkbox" at bounding box center [438, 200] width 8 height 8
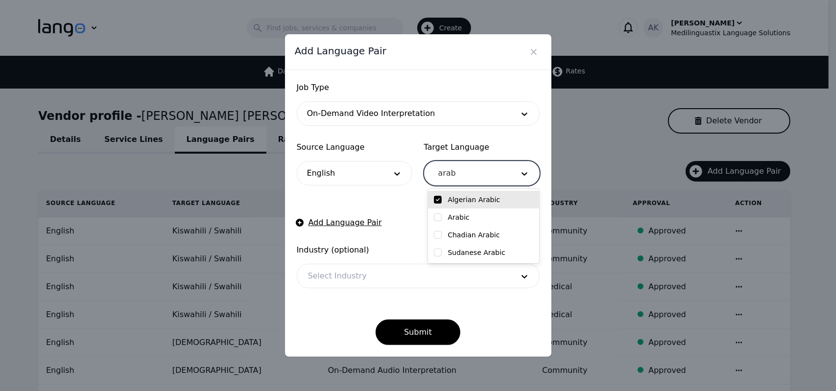
checkbox input "true"
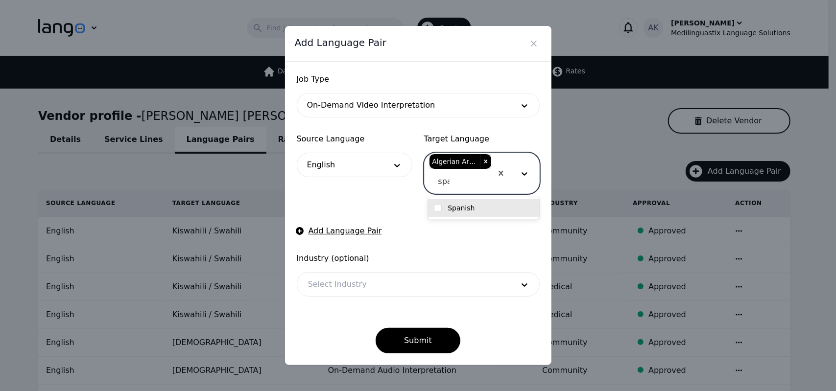
type input "span"
click at [455, 206] on label "Spanish" at bounding box center [461, 208] width 27 height 10
checkbox input "true"
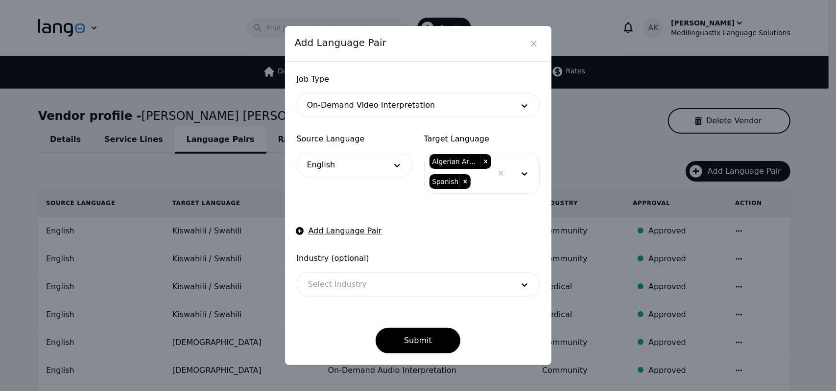
click at [381, 196] on form "Job Type On-Demand Video Interpretation Source Language English Target Language…" at bounding box center [418, 213] width 243 height 280
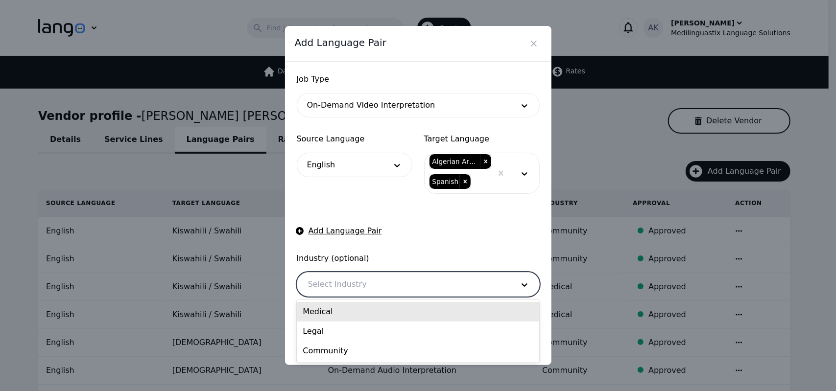
drag, startPoint x: 396, startPoint y: 280, endPoint x: 348, endPoint y: 312, distance: 57.5
click at [348, 312] on div "Medical" at bounding box center [418, 312] width 242 height 20
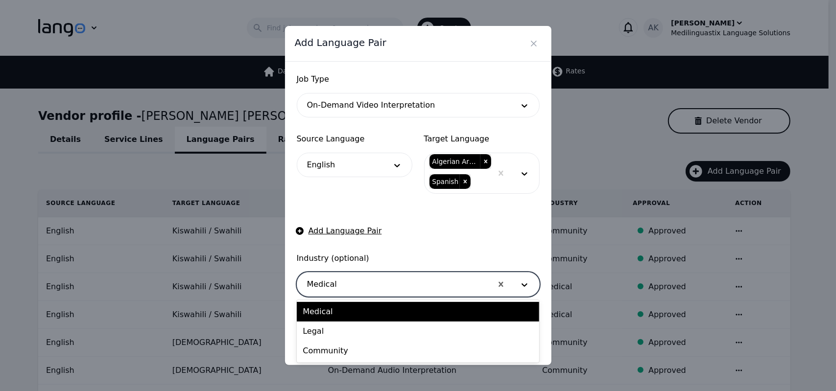
click at [383, 289] on div at bounding box center [394, 285] width 195 height 24
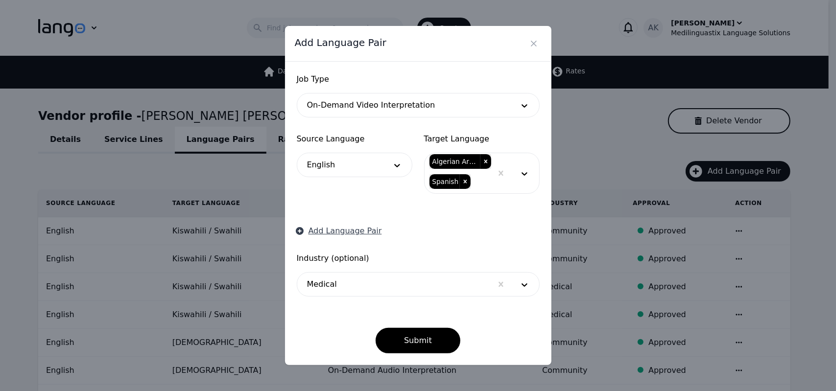
click at [299, 229] on icon "button" at bounding box center [300, 231] width 8 height 8
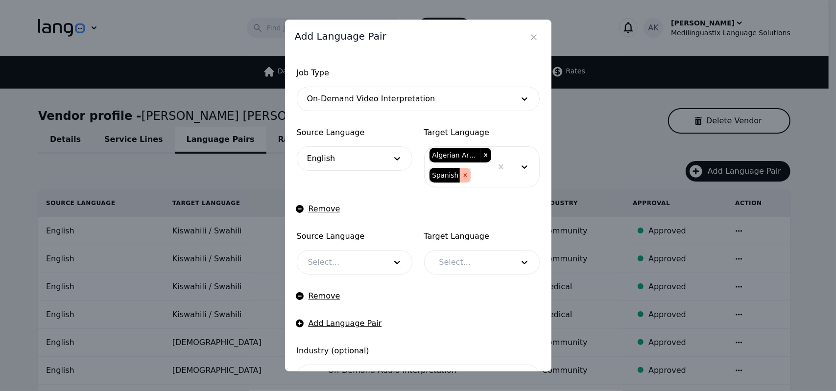
click at [464, 176] on icon "Remove Spanish" at bounding box center [465, 174] width 3 height 3
click at [482, 154] on icon "Remove Algerian Arabic" at bounding box center [485, 155] width 7 height 7
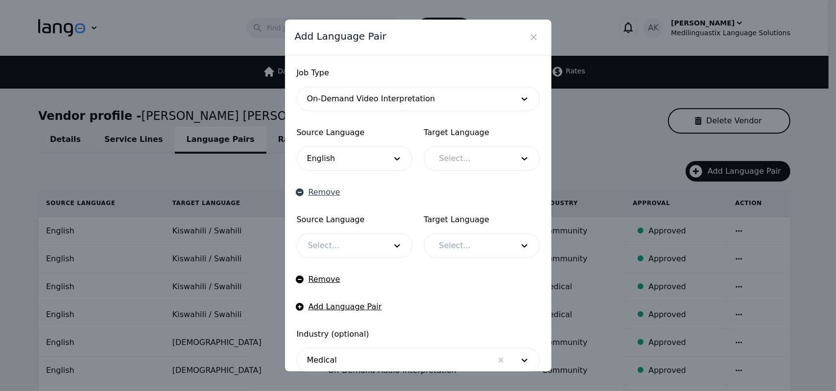
click at [315, 193] on button "Remove" at bounding box center [319, 193] width 44 height 12
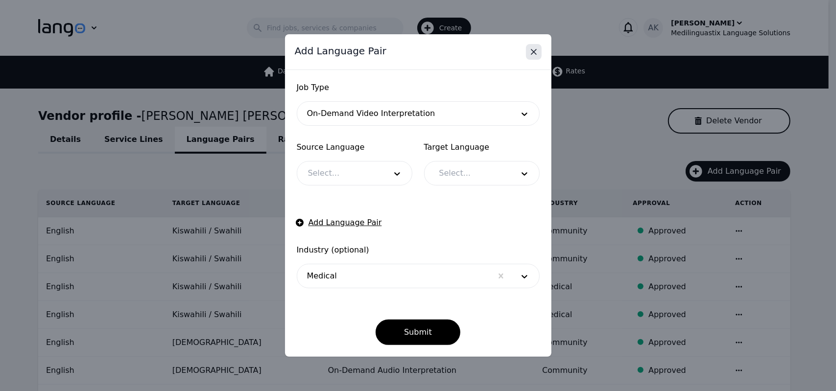
click at [533, 47] on button "Close" at bounding box center [534, 52] width 16 height 16
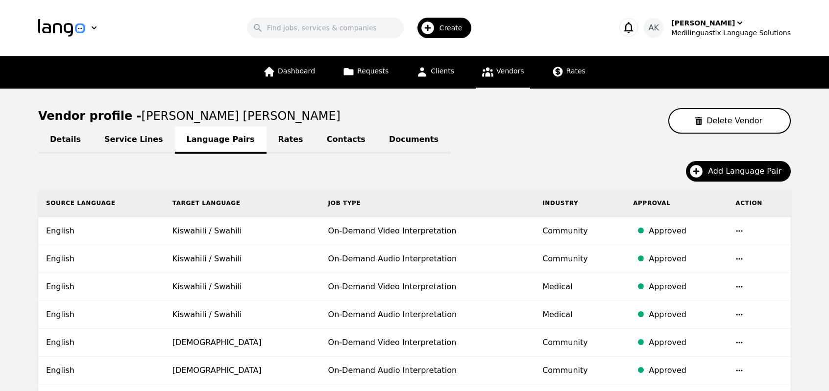
click at [505, 179] on div "Add Language Pair" at bounding box center [414, 175] width 752 height 28
click at [294, 77] on link "Dashboard" at bounding box center [289, 72] width 64 height 33
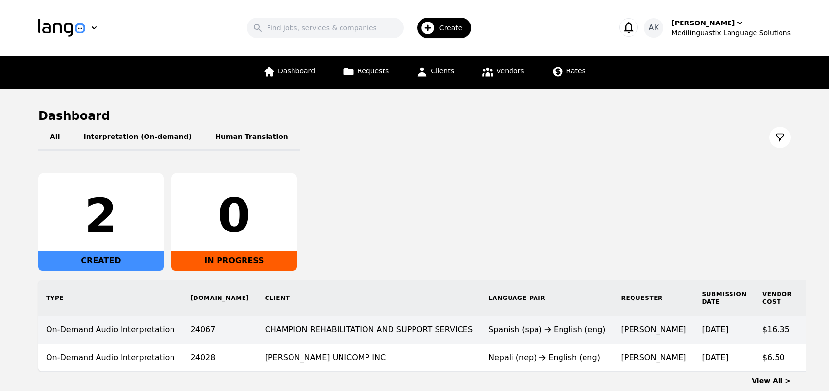
click at [290, 331] on td "CHAMPION REHABILITATION AND SUPPORT SERVICES" at bounding box center [368, 330] width 223 height 28
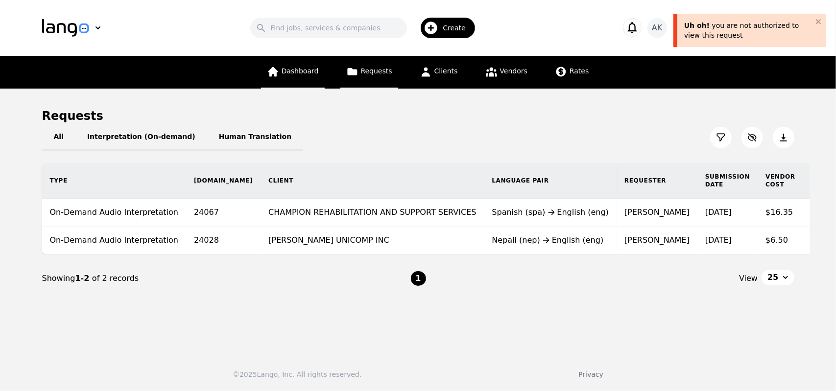
click at [281, 81] on link "Dashboard" at bounding box center [293, 72] width 64 height 33
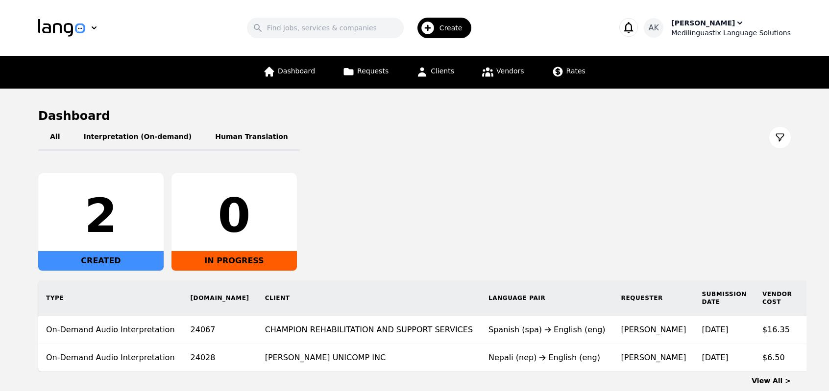
click at [720, 31] on div "Medilinguastix Language Solutions" at bounding box center [731, 33] width 120 height 10
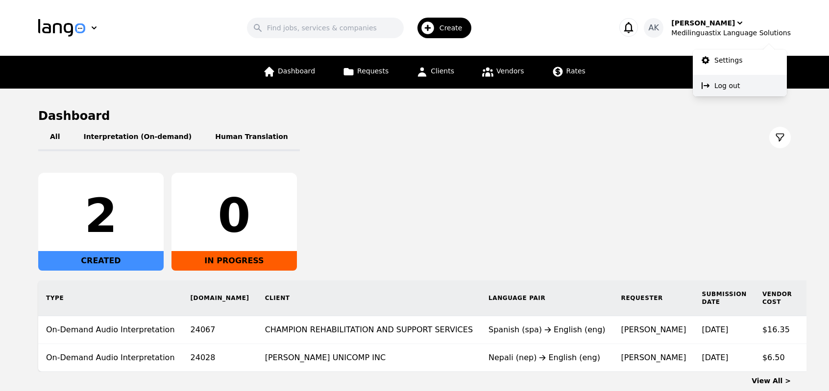
click at [723, 85] on p "Log out" at bounding box center [726, 86] width 25 height 10
